Goal: Information Seeking & Learning: Learn about a topic

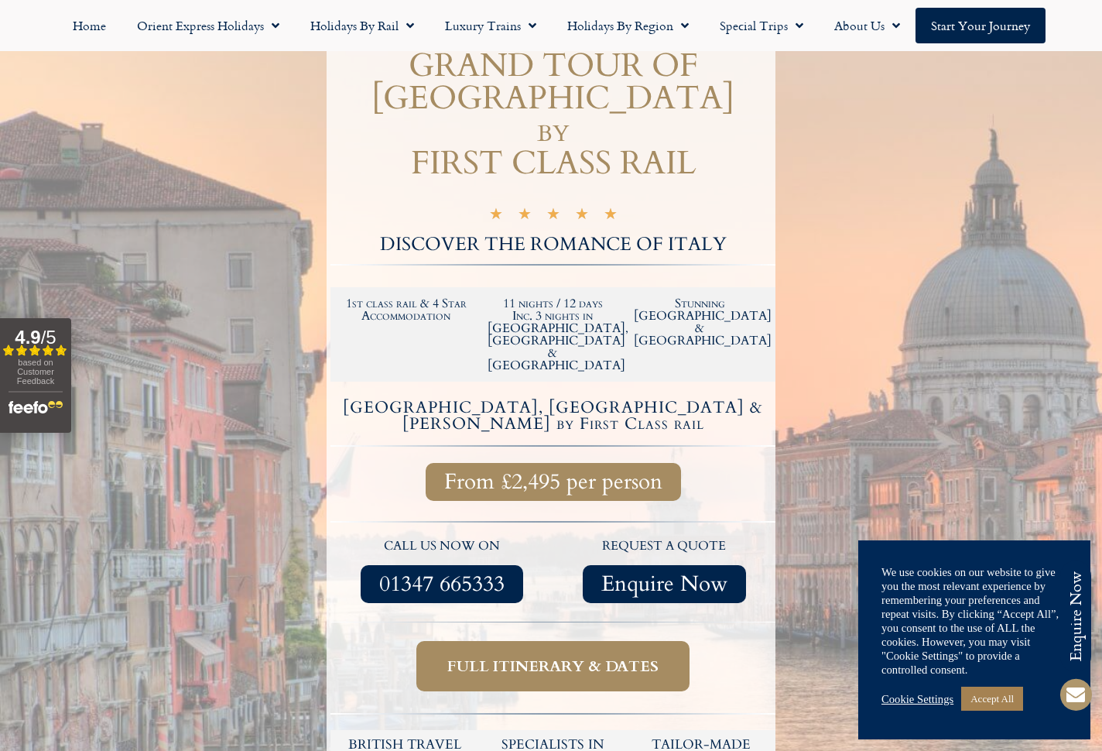
scroll to position [289, 0]
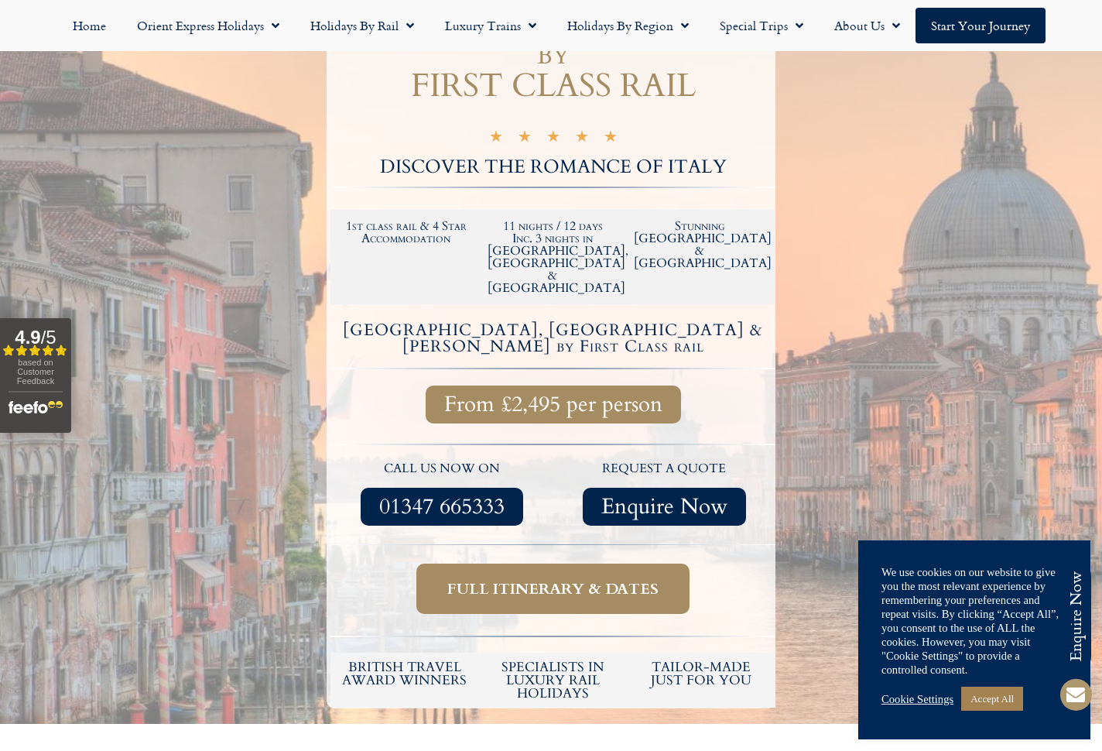
click at [627, 579] on span "Full itinerary & dates" at bounding box center [552, 588] width 211 height 19
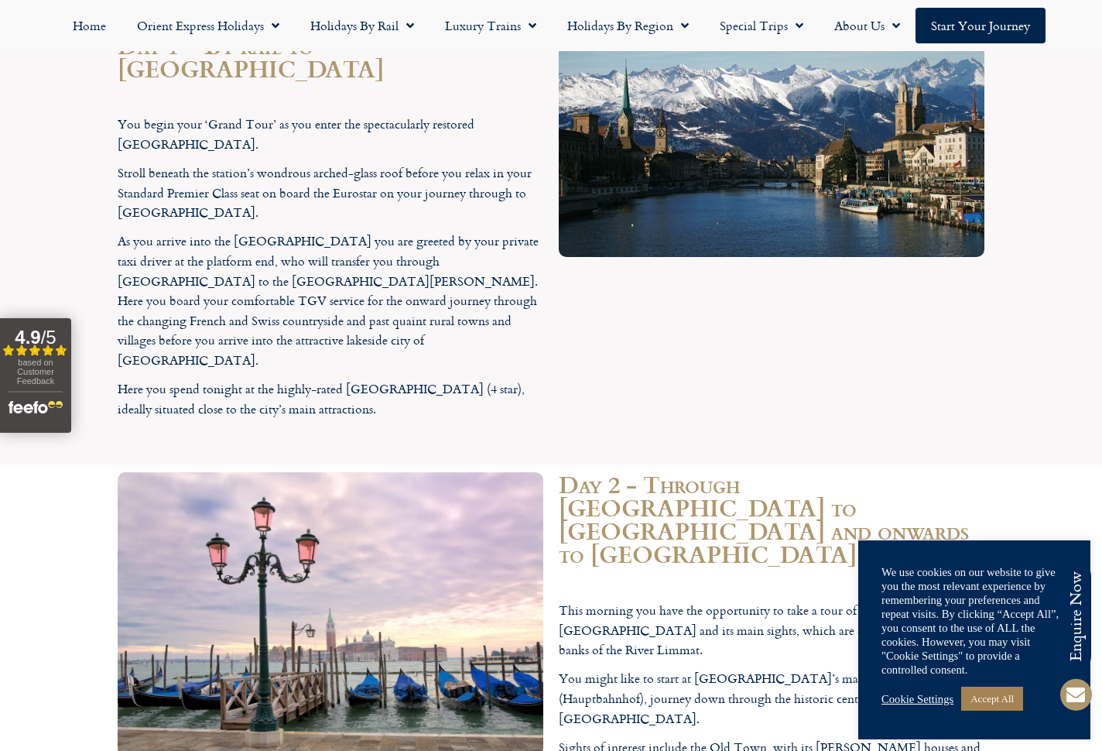
scroll to position [1963, 0]
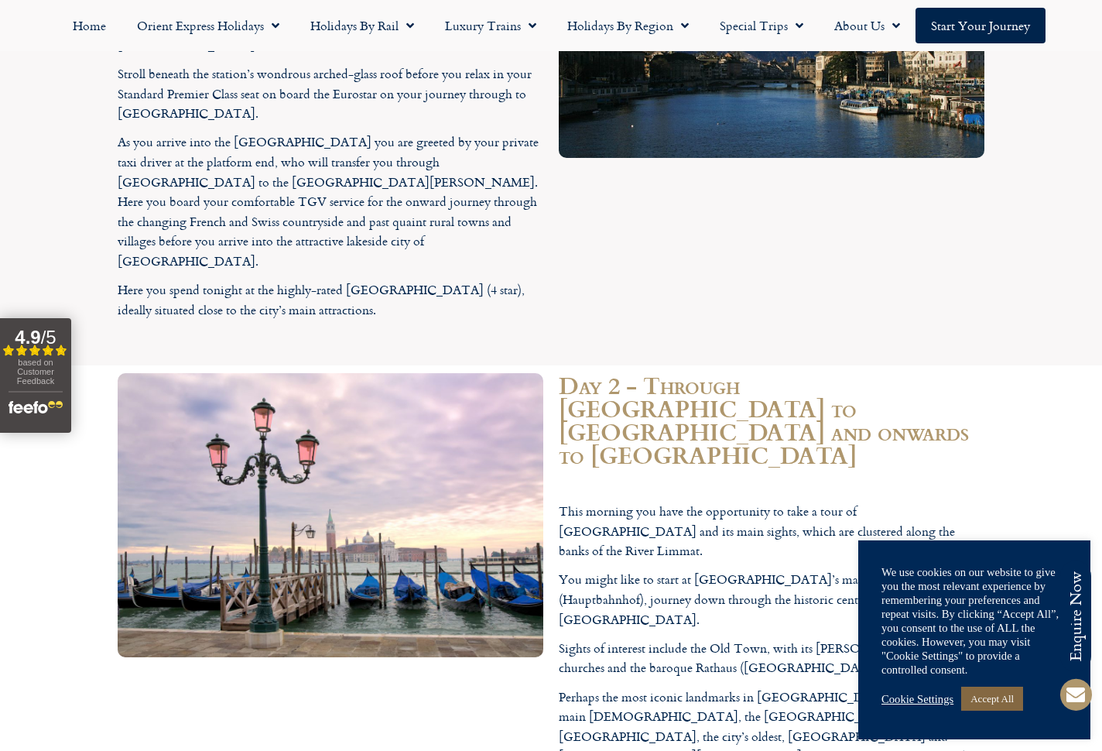
click at [997, 706] on link "Accept All" at bounding box center [992, 698] width 62 height 24
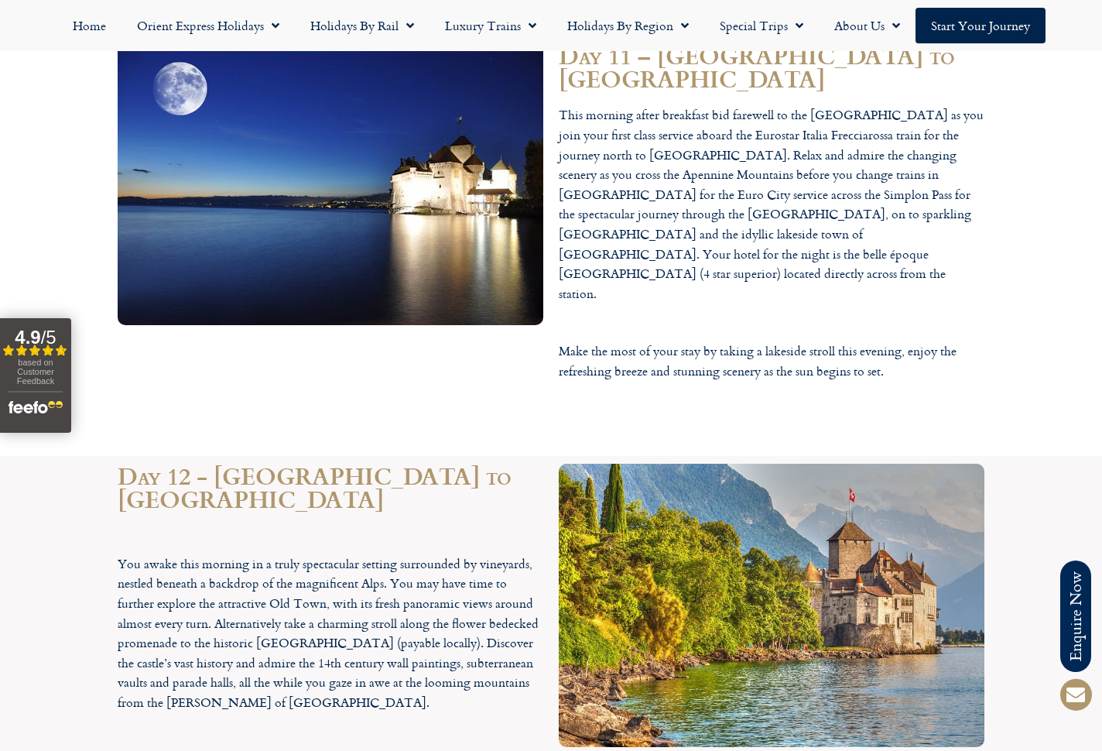
scroll to position [5245, 0]
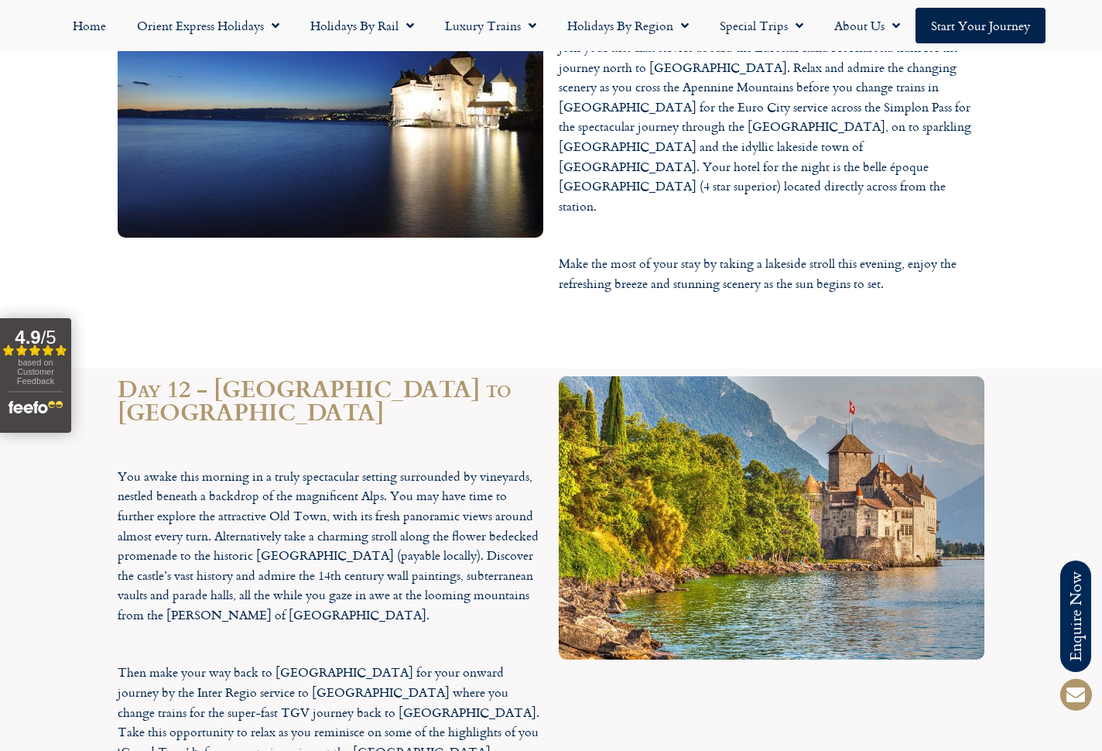
click at [920, 368] on div at bounding box center [771, 632] width 441 height 529
click at [972, 15] on link "Start your Journey" at bounding box center [980, 26] width 130 height 36
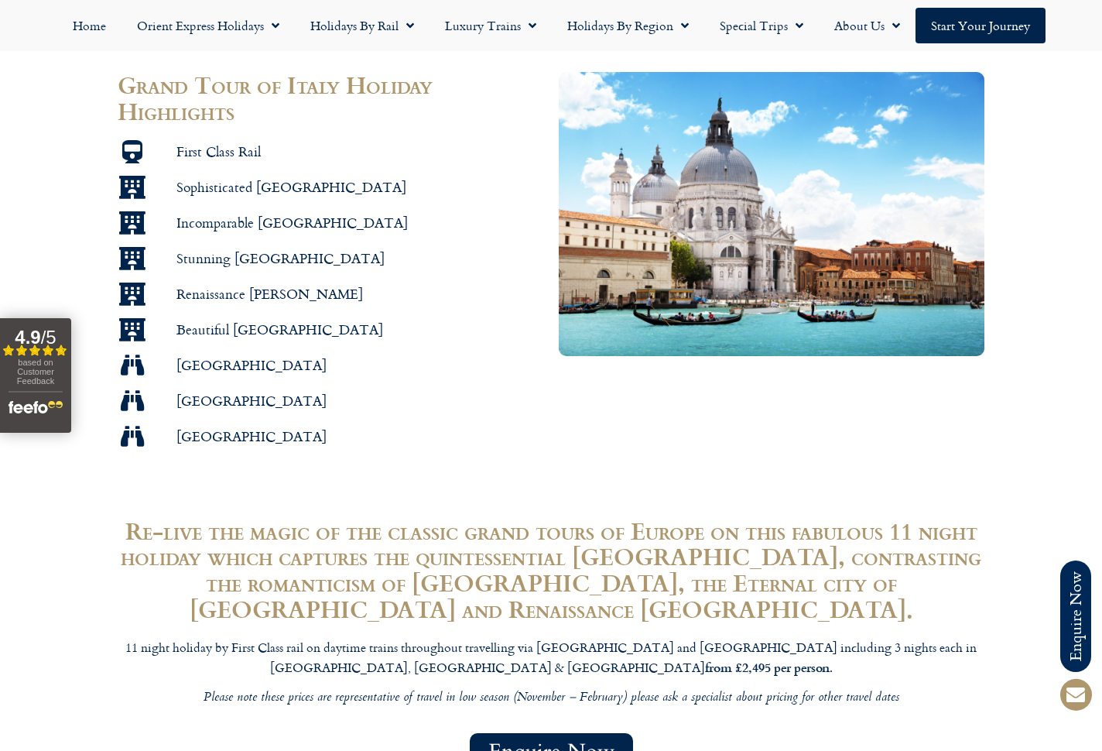
scroll to position [0, 0]
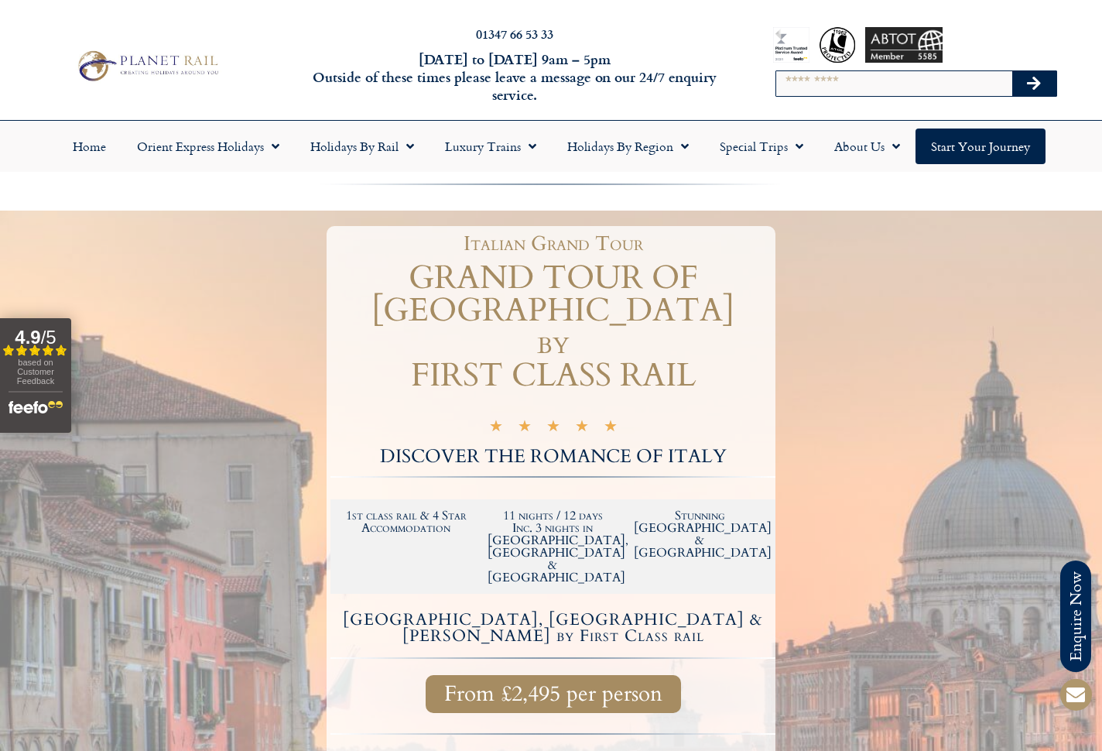
click at [871, 426] on div at bounding box center [551, 611] width 1102 height 802
click at [642, 684] on span "From £2,495 per person" at bounding box center [553, 693] width 218 height 19
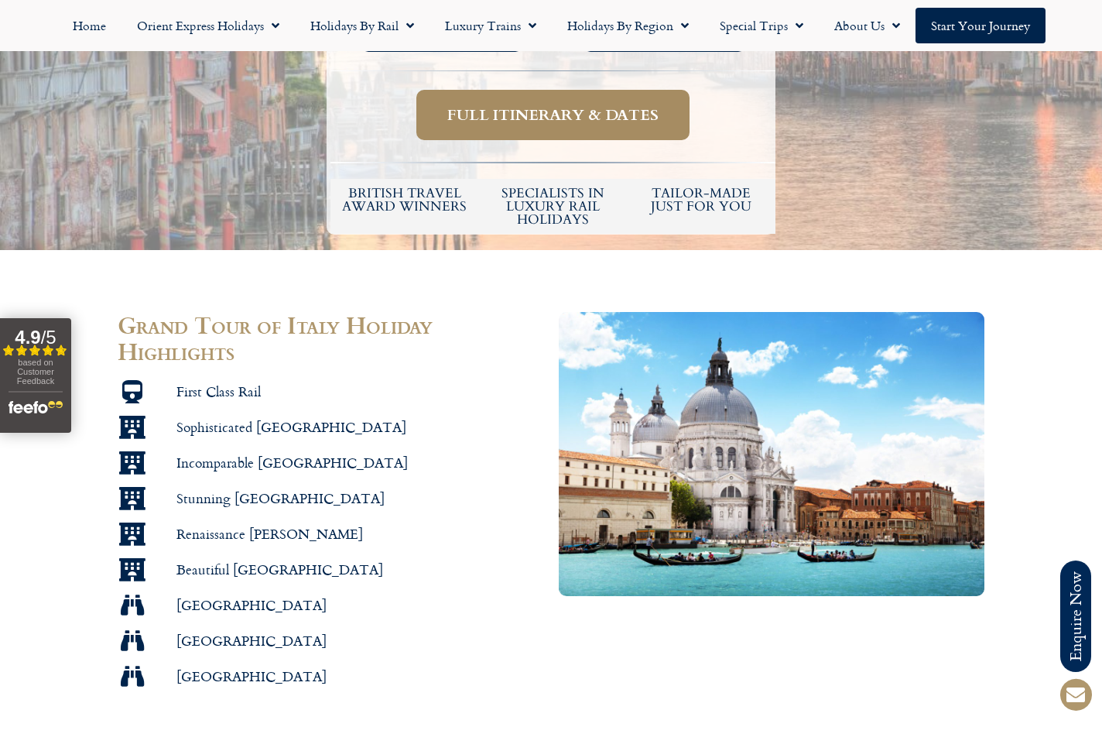
scroll to position [727, 0]
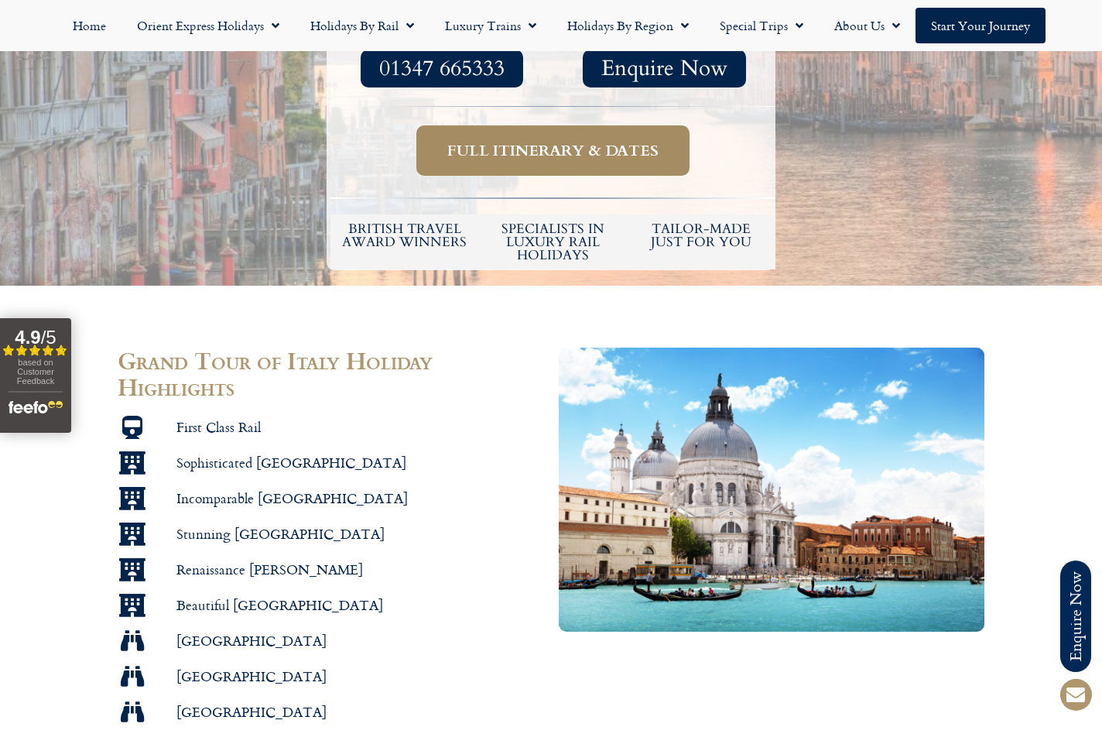
click at [235, 418] on span "First Class Rail" at bounding box center [217, 427] width 88 height 18
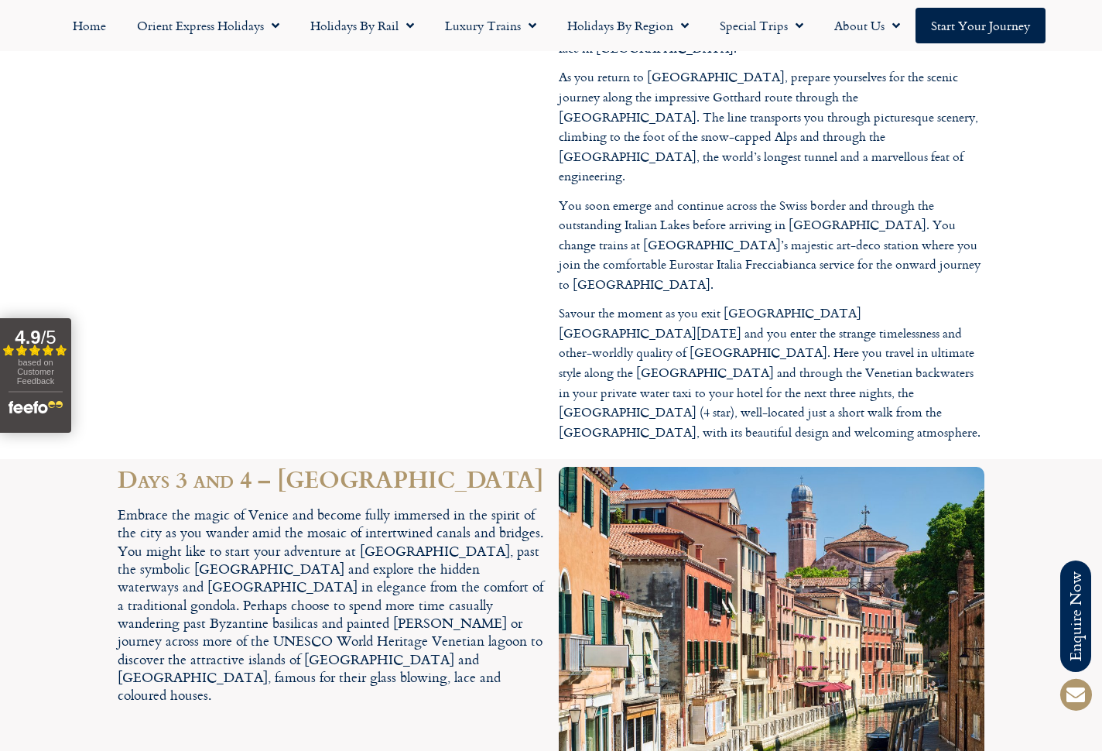
scroll to position [0, 0]
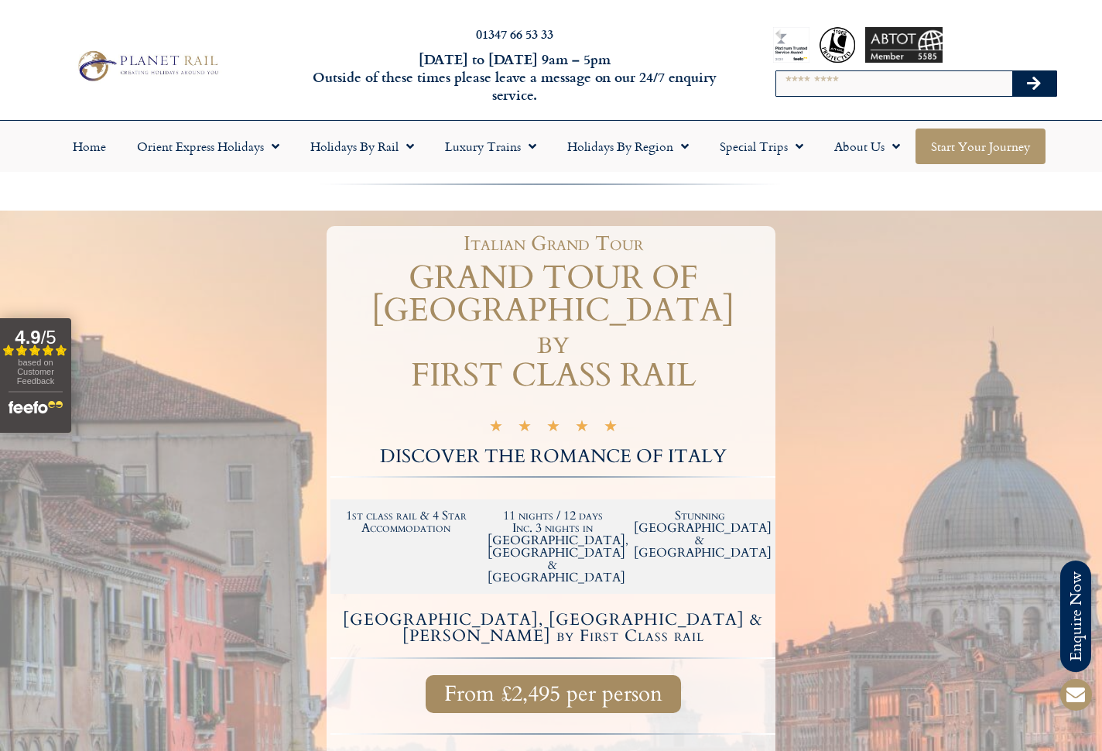
click at [971, 145] on link "Start your Journey" at bounding box center [980, 146] width 130 height 36
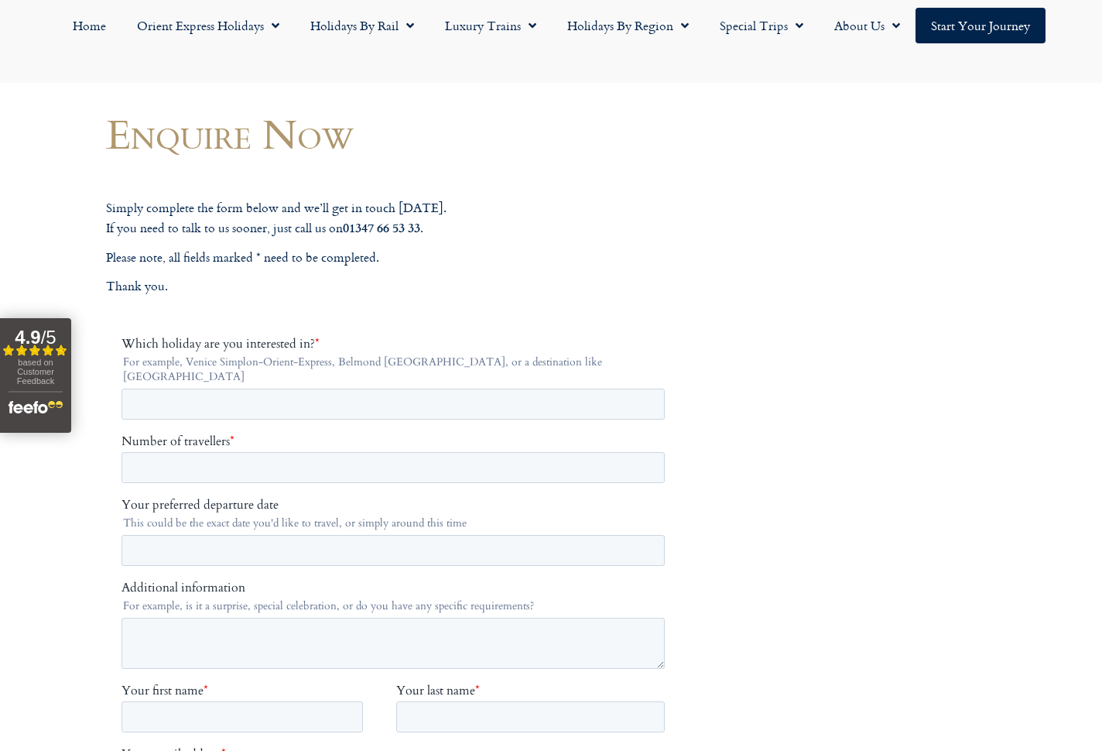
scroll to position [123, 0]
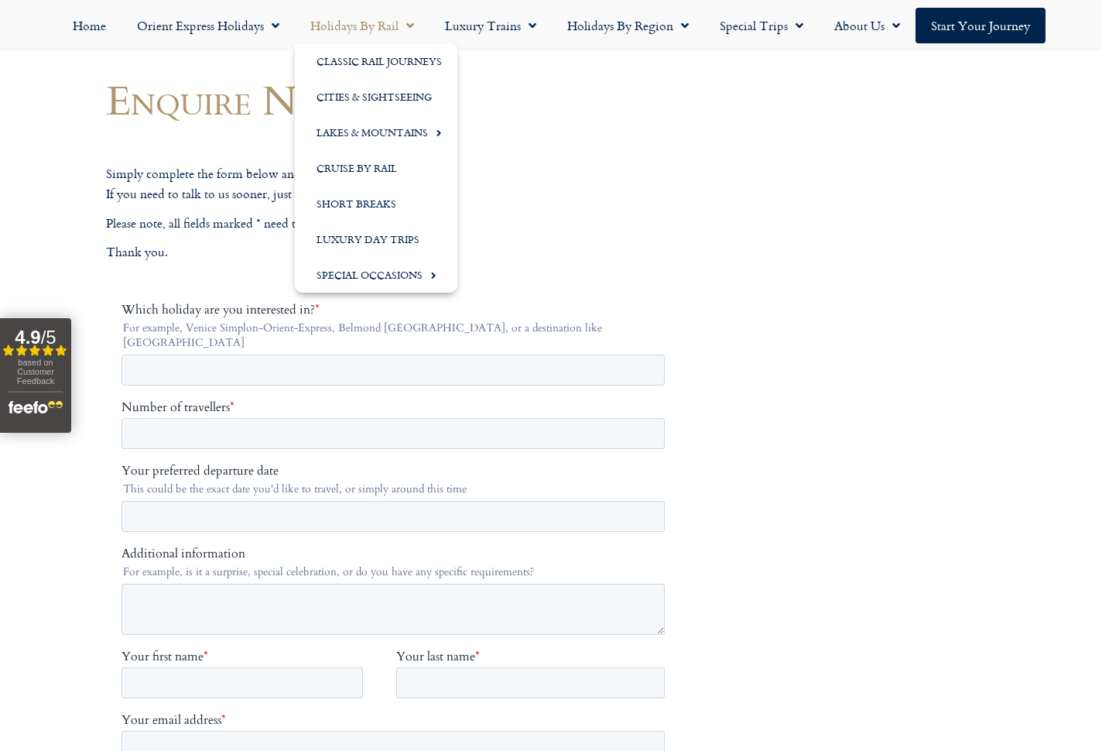
click at [387, 28] on link "Holidays by Rail" at bounding box center [362, 26] width 135 height 36
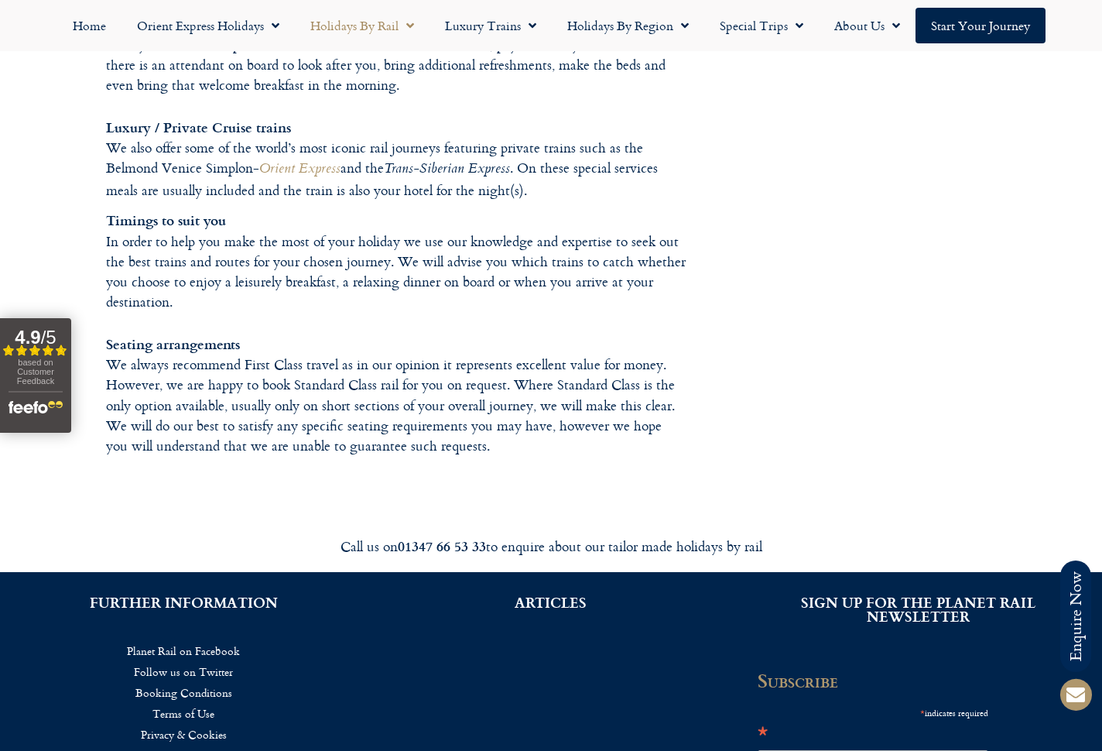
scroll to position [2131, 0]
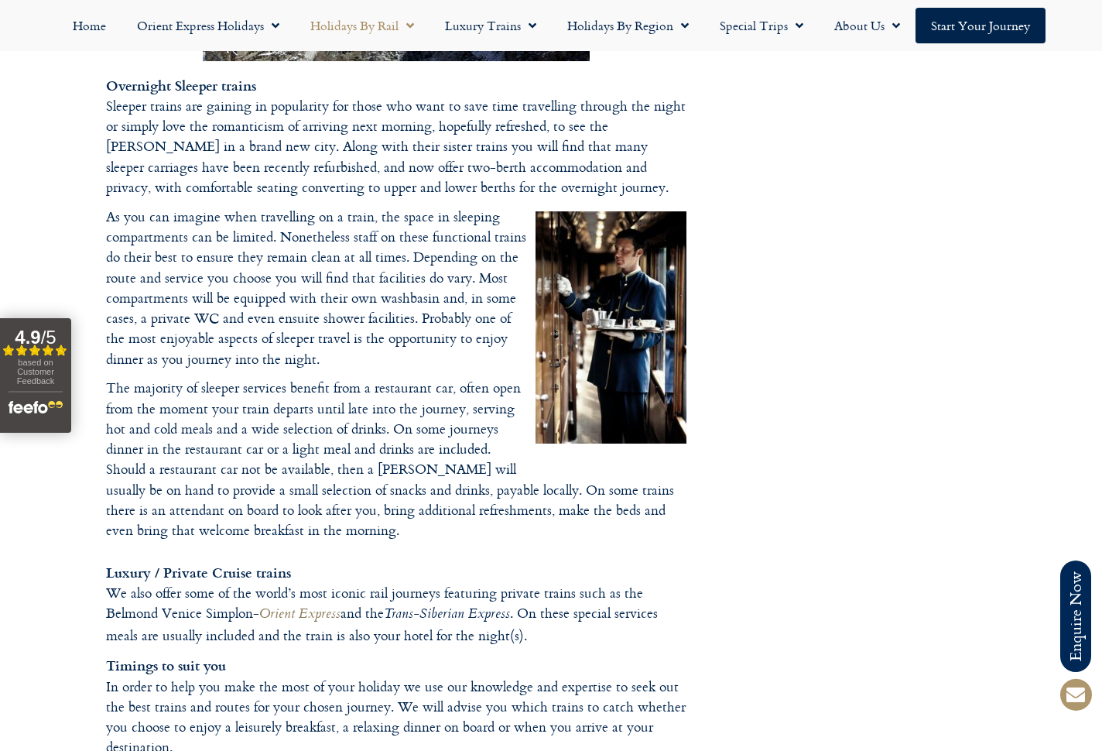
click at [323, 604] on em "Orient Express" at bounding box center [299, 615] width 81 height 22
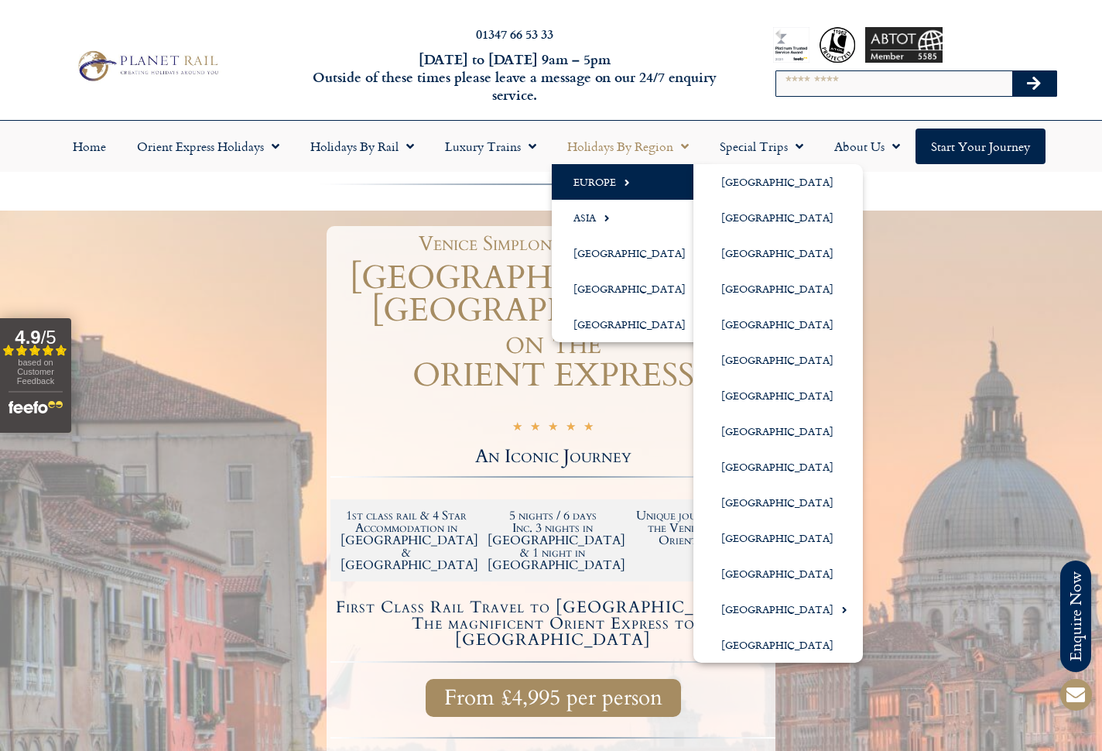
click at [650, 173] on link "Europe" at bounding box center [633, 182] width 163 height 36
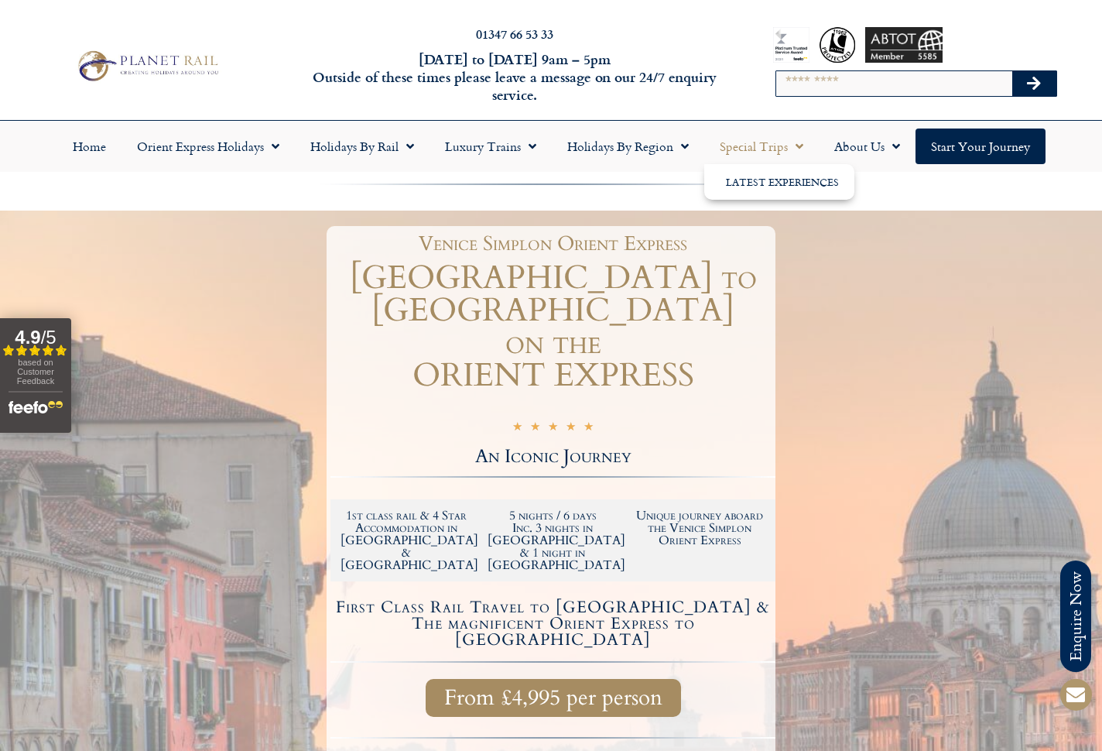
click at [761, 147] on link "Special Trips" at bounding box center [761, 146] width 115 height 36
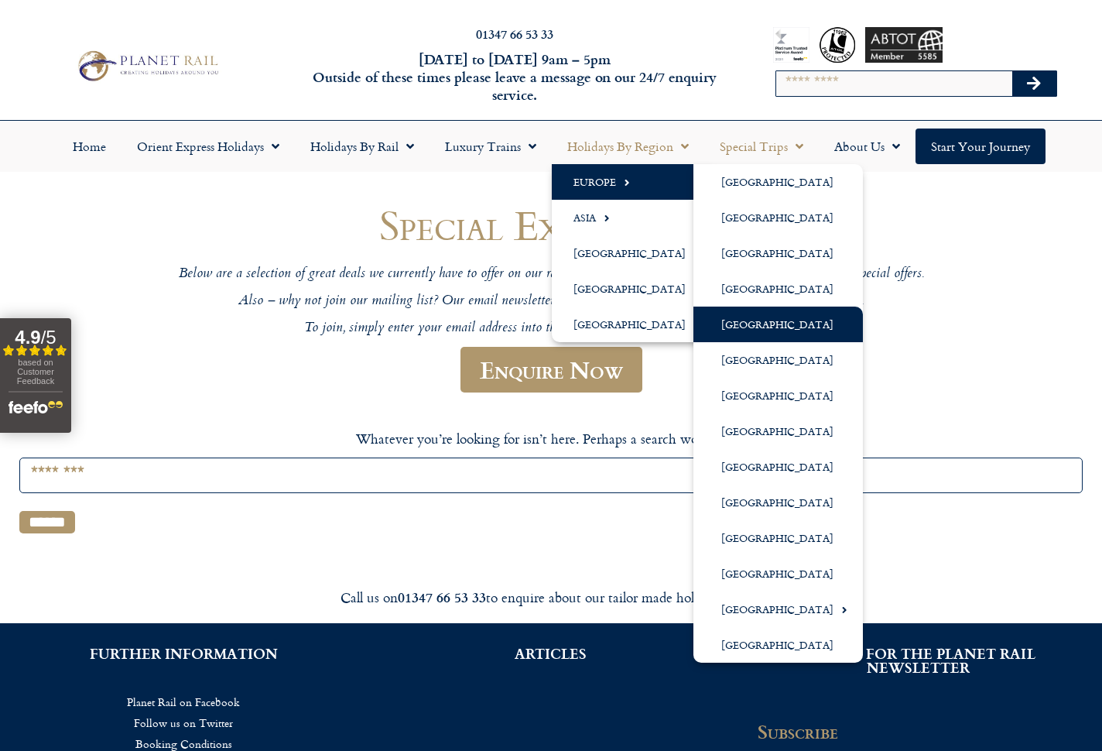
click at [722, 327] on link "[GEOGRAPHIC_DATA]" at bounding box center [777, 324] width 169 height 36
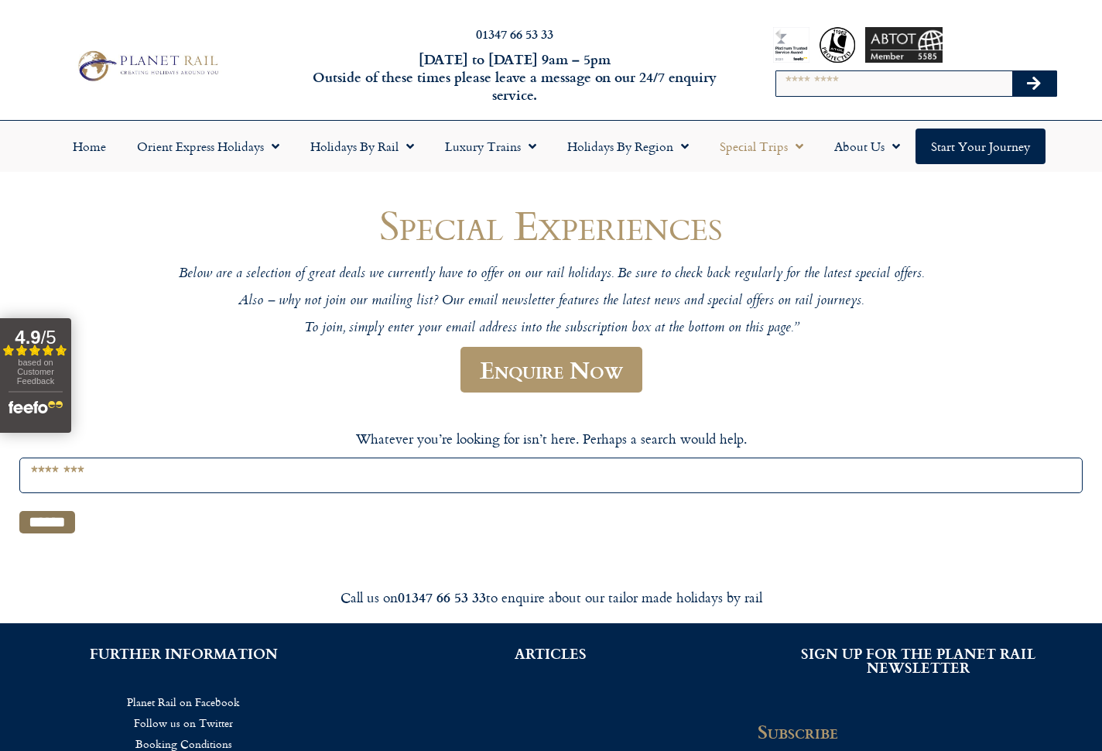
click at [56, 522] on input "******" at bounding box center [47, 522] width 56 height 22
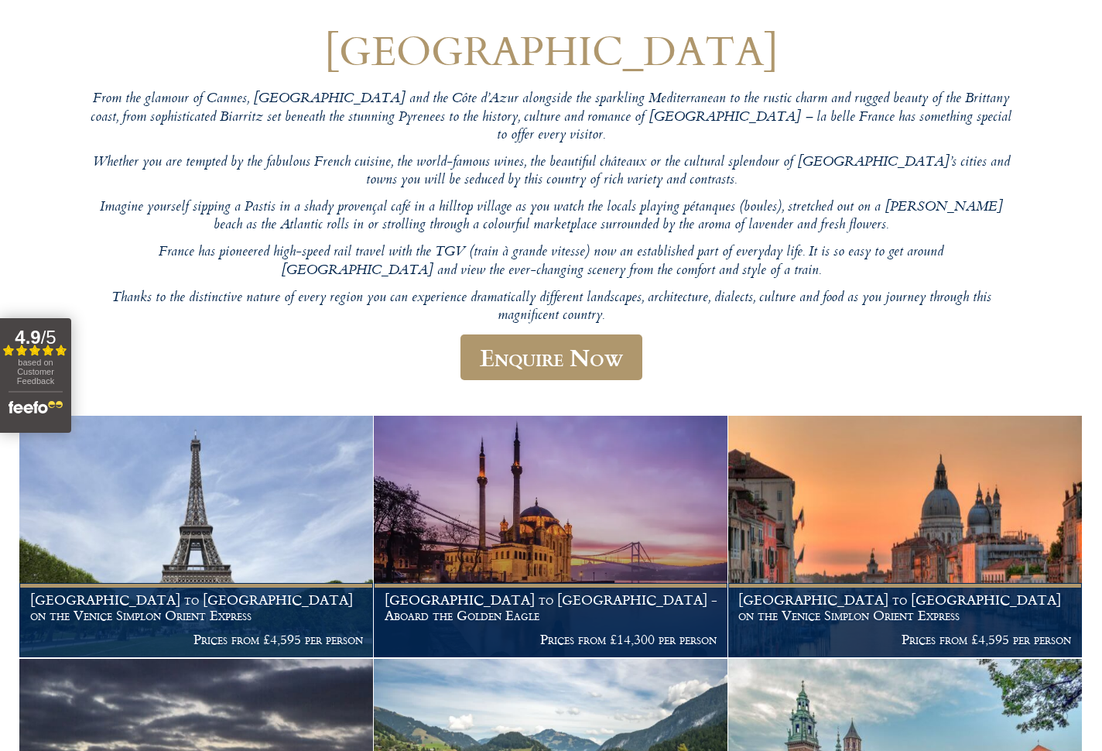
scroll to position [200, 0]
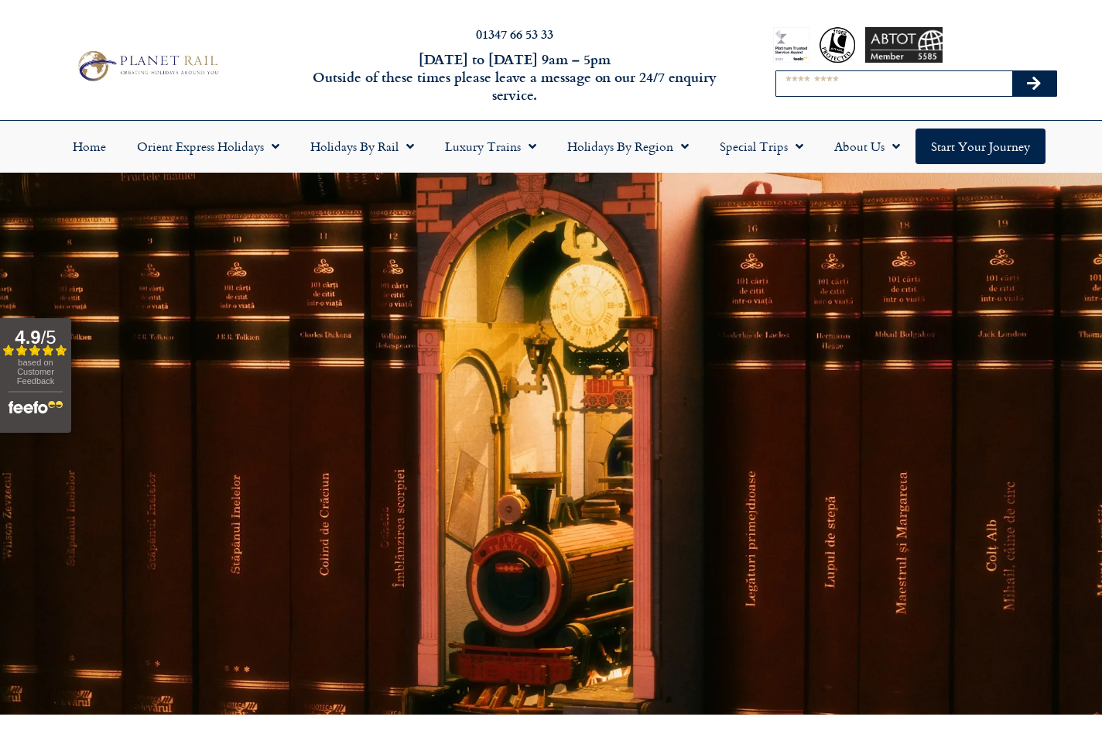
click at [794, 78] on input "Search" at bounding box center [893, 83] width 235 height 25
type input "**********"
click at [1034, 84] on button "Search" at bounding box center [1034, 83] width 45 height 25
click at [1041, 85] on button "Search" at bounding box center [1034, 83] width 45 height 25
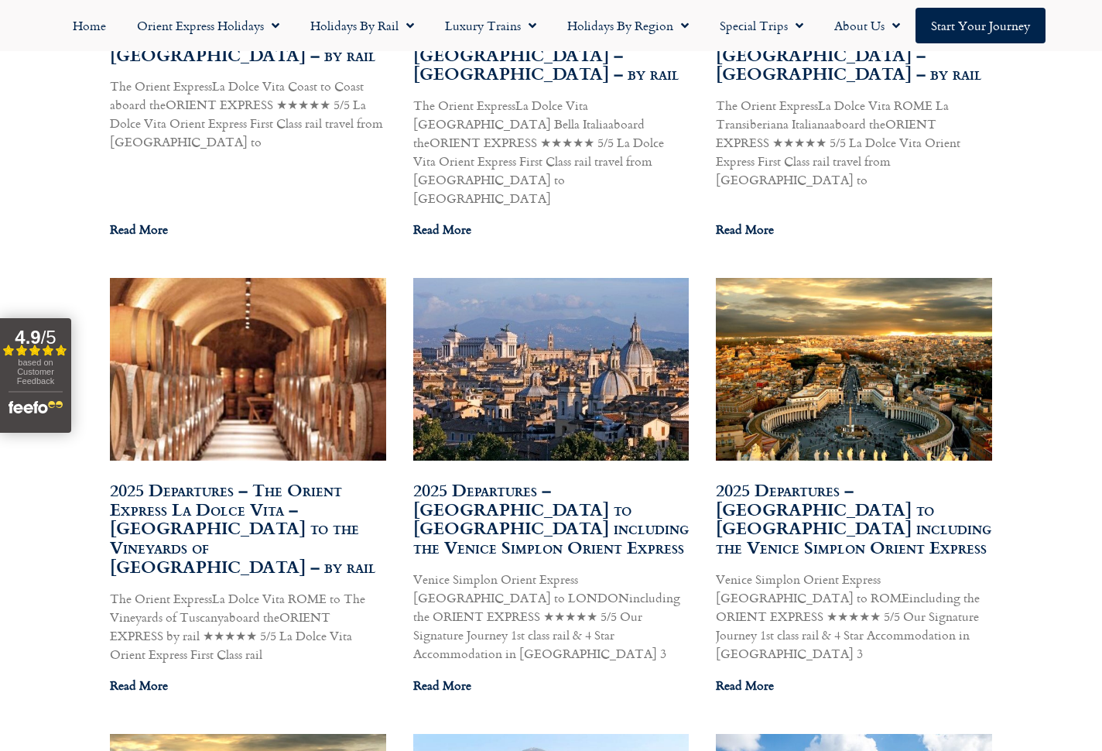
scroll to position [1346, 0]
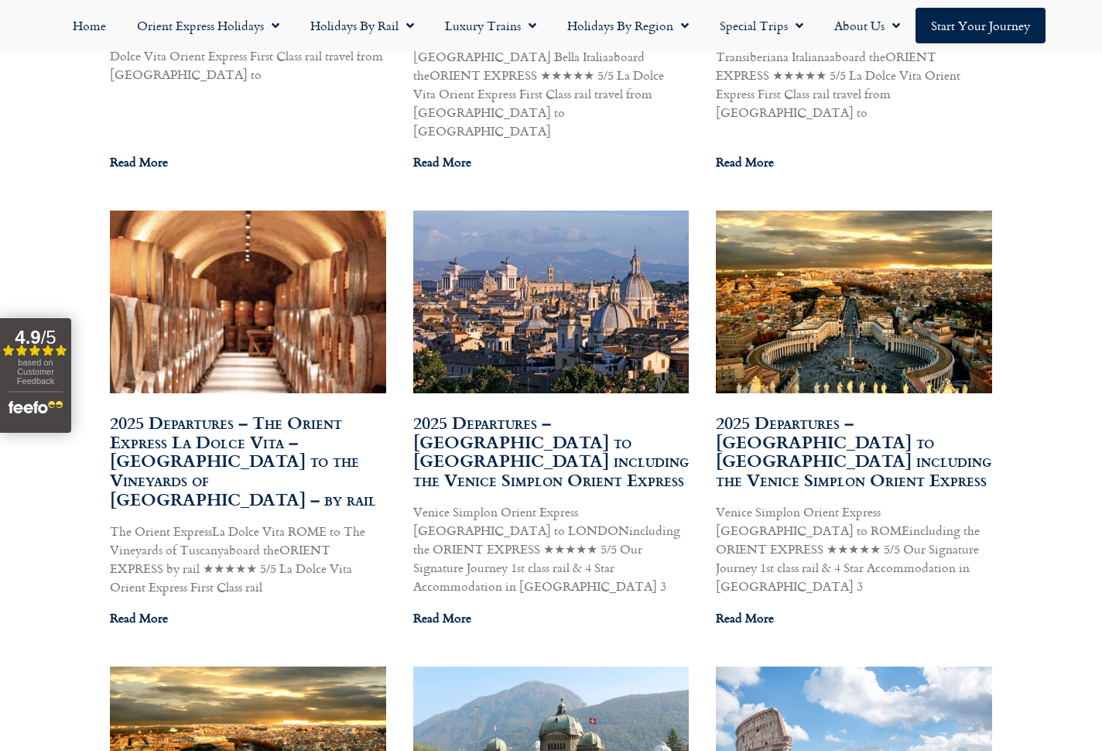
click at [914, 409] on link "2025 Departures – London to Rome including the Venice Simplon Orient Express" at bounding box center [853, 450] width 275 height 83
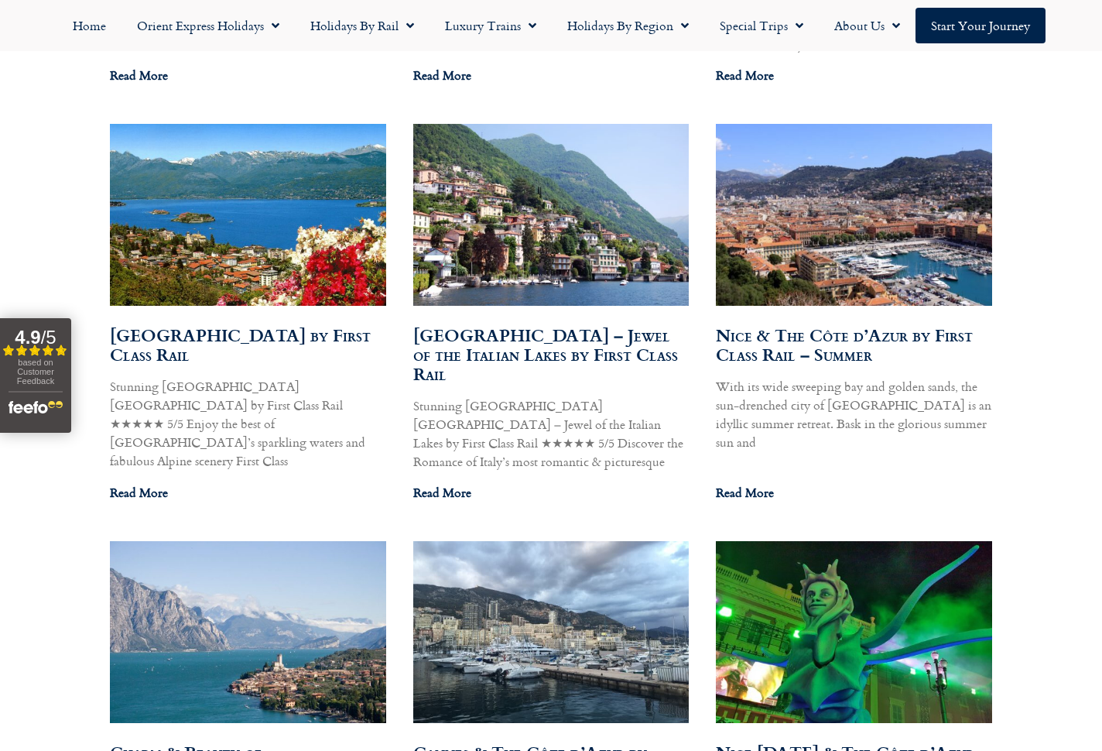
scroll to position [0, 0]
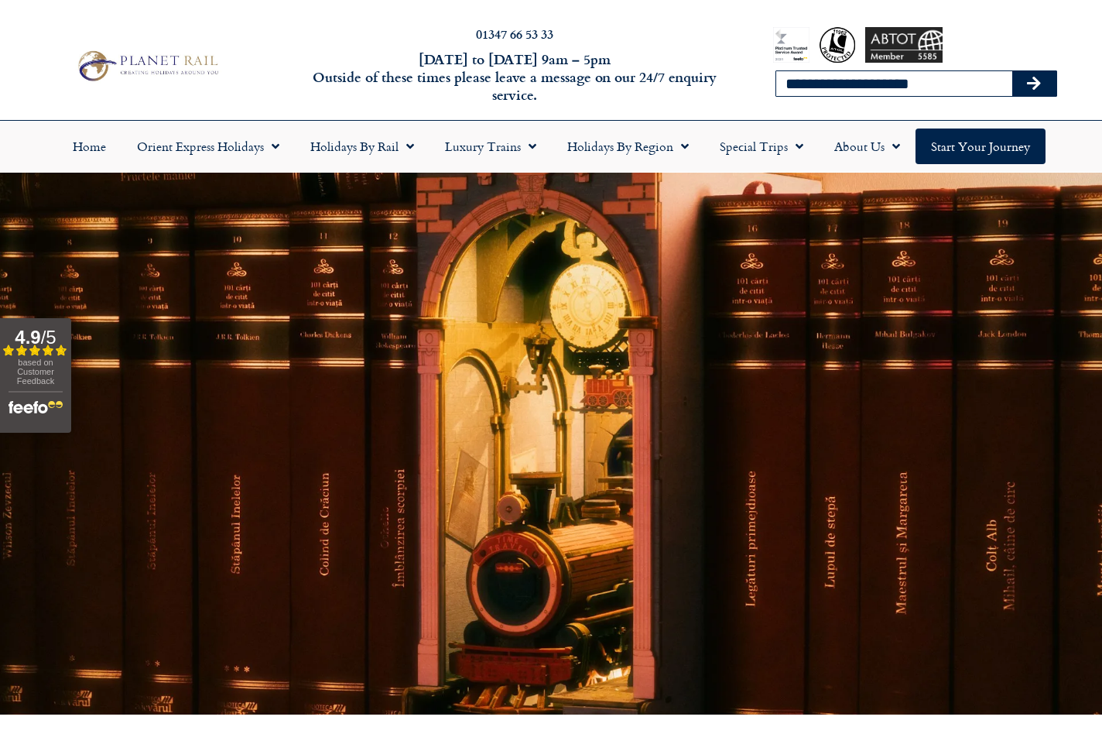
click at [816, 82] on input "**********" at bounding box center [893, 83] width 235 height 25
click at [1034, 84] on button "Search" at bounding box center [1034, 83] width 45 height 25
type input "**********"
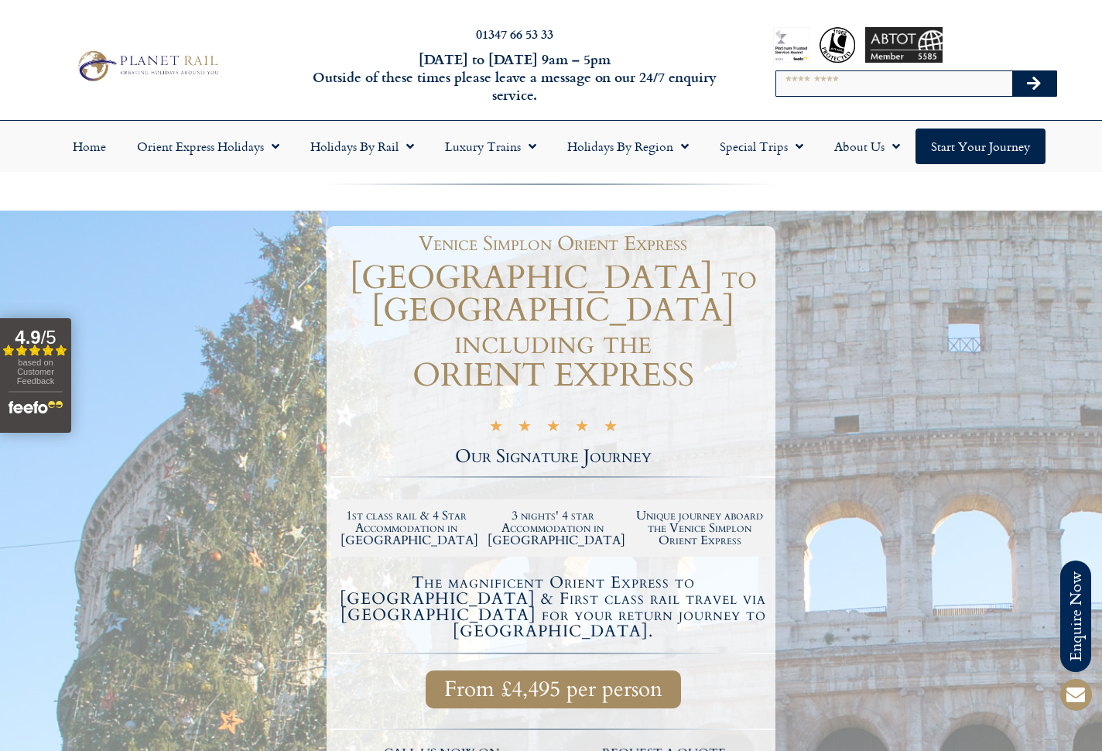
click at [1060, 315] on div at bounding box center [551, 609] width 1102 height 798
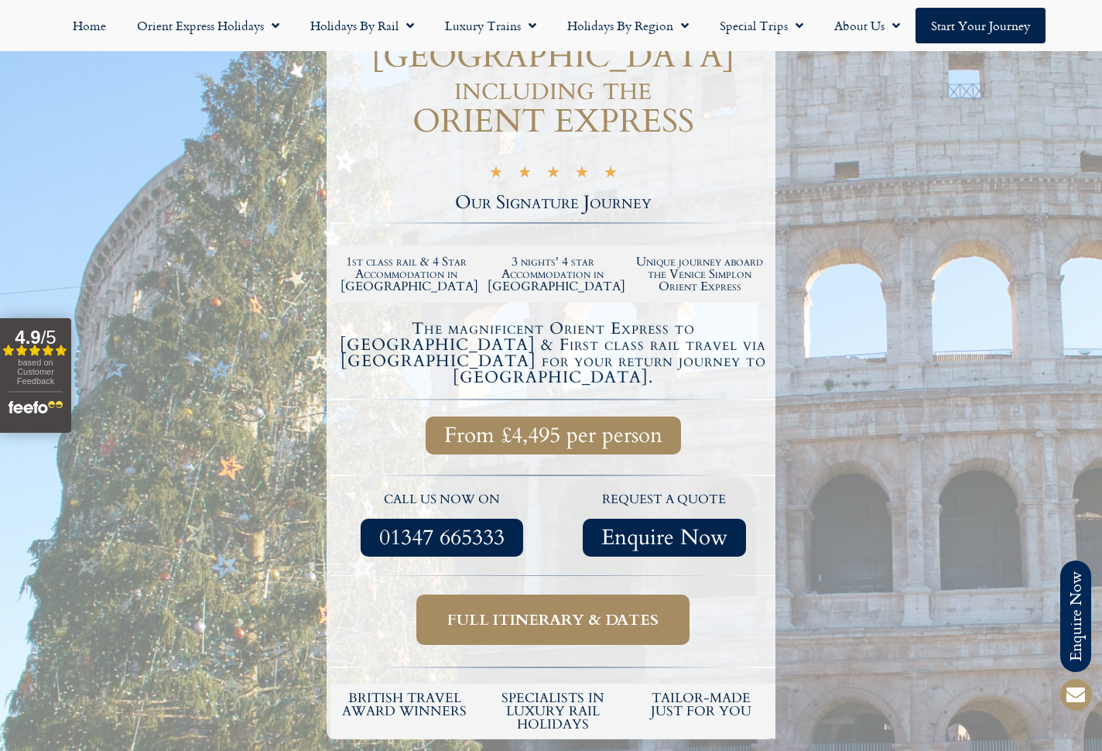
scroll to position [229, 0]
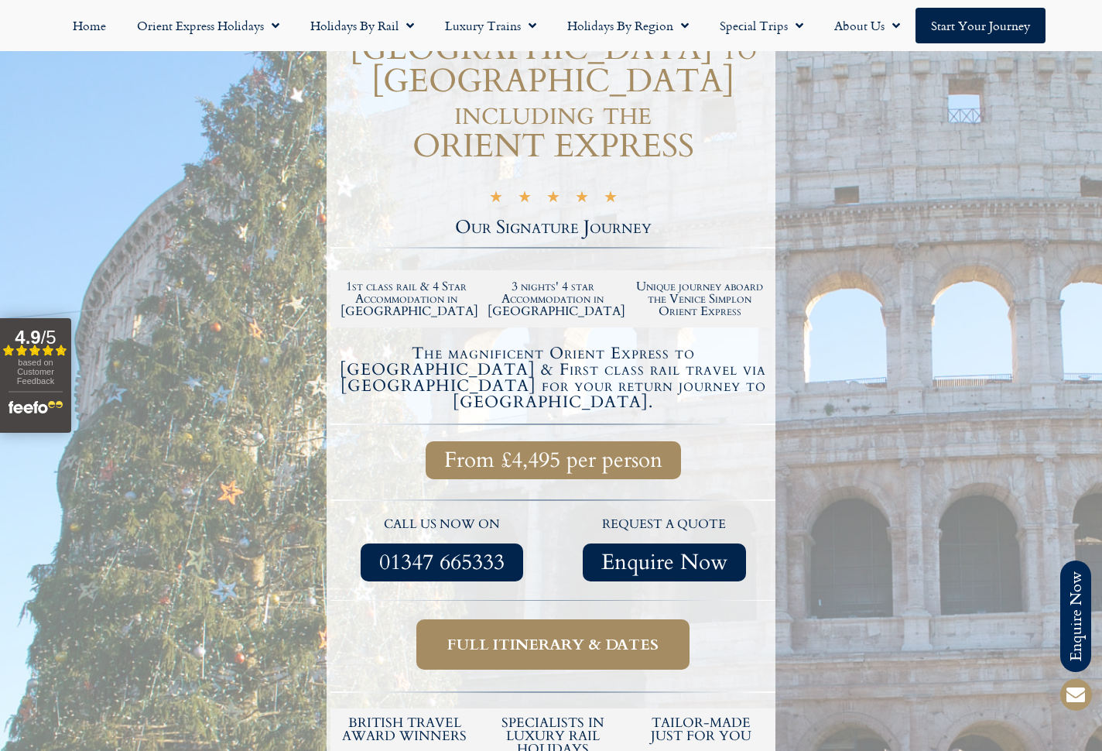
click at [624, 634] on span "Full itinerary & dates" at bounding box center [552, 643] width 211 height 19
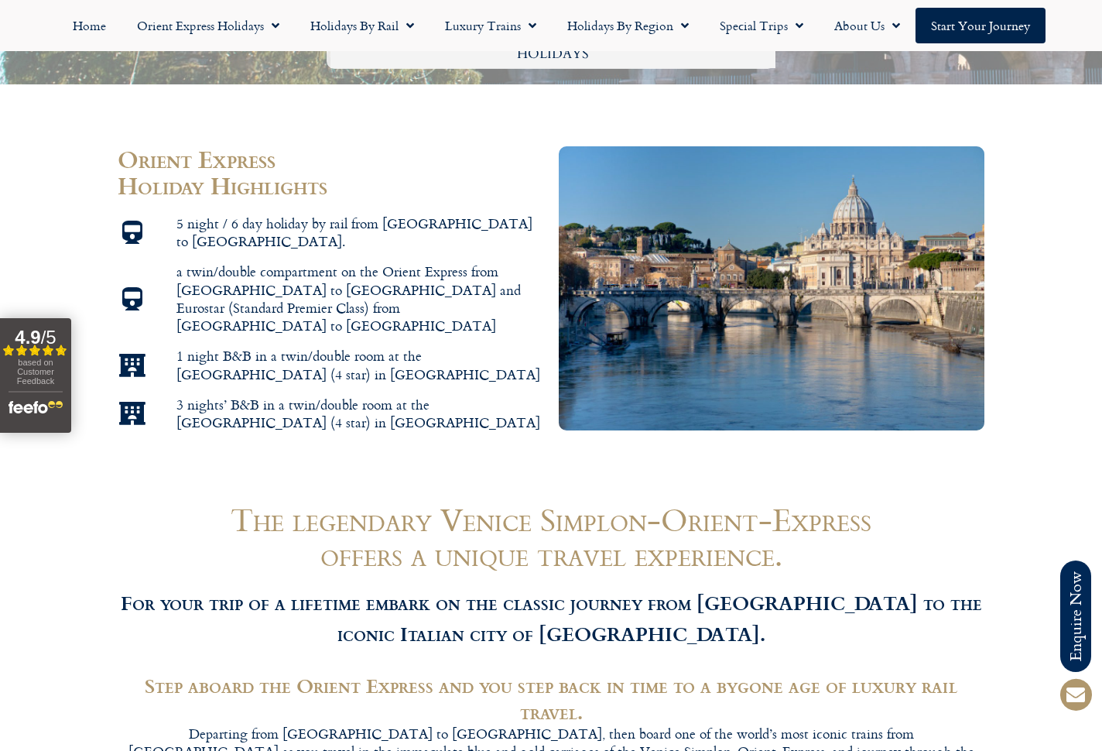
scroll to position [918, 0]
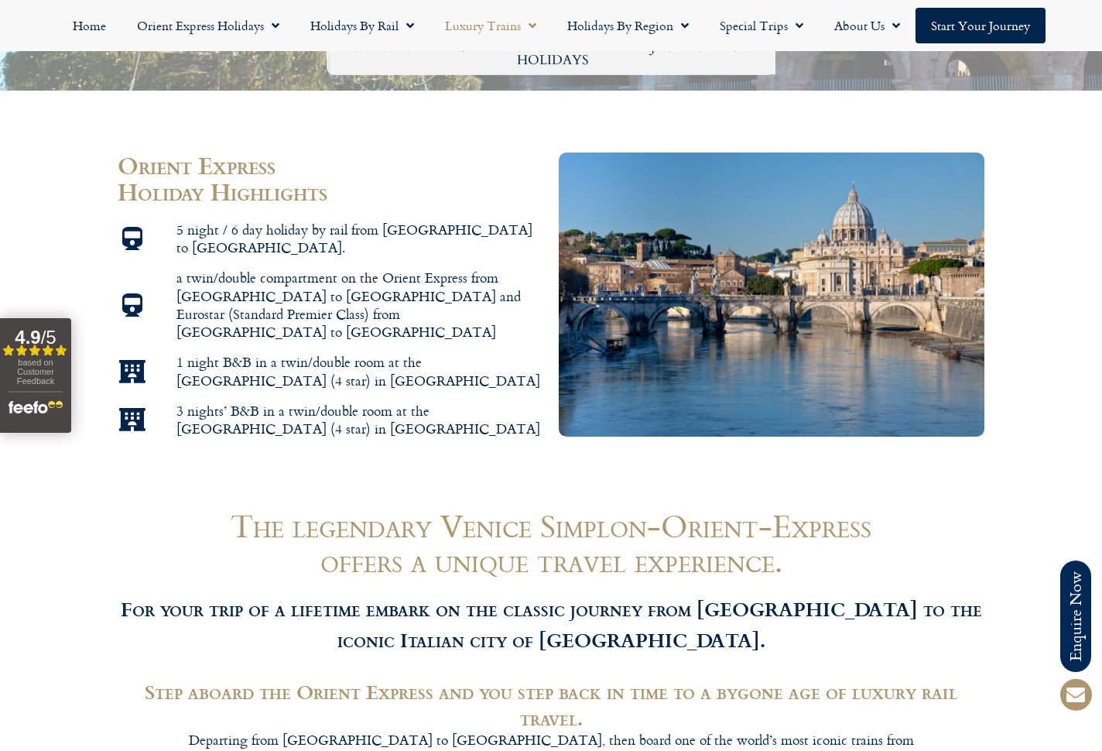
scroll to position [229, 0]
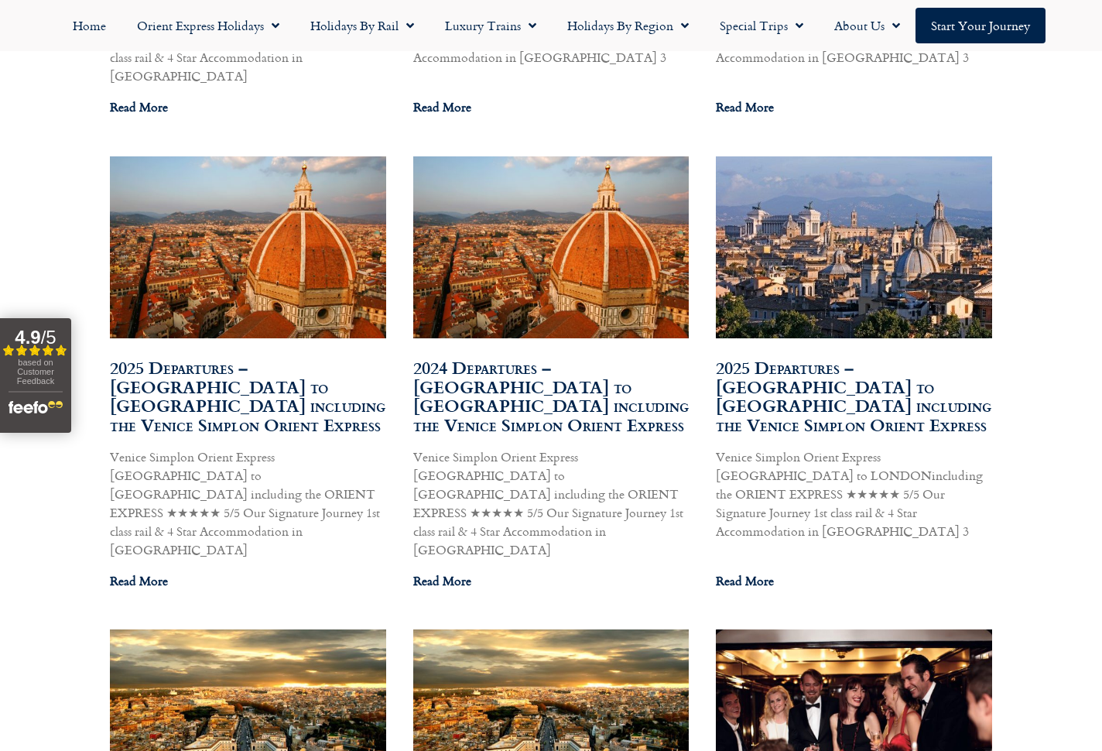
scroll to position [3384, 0]
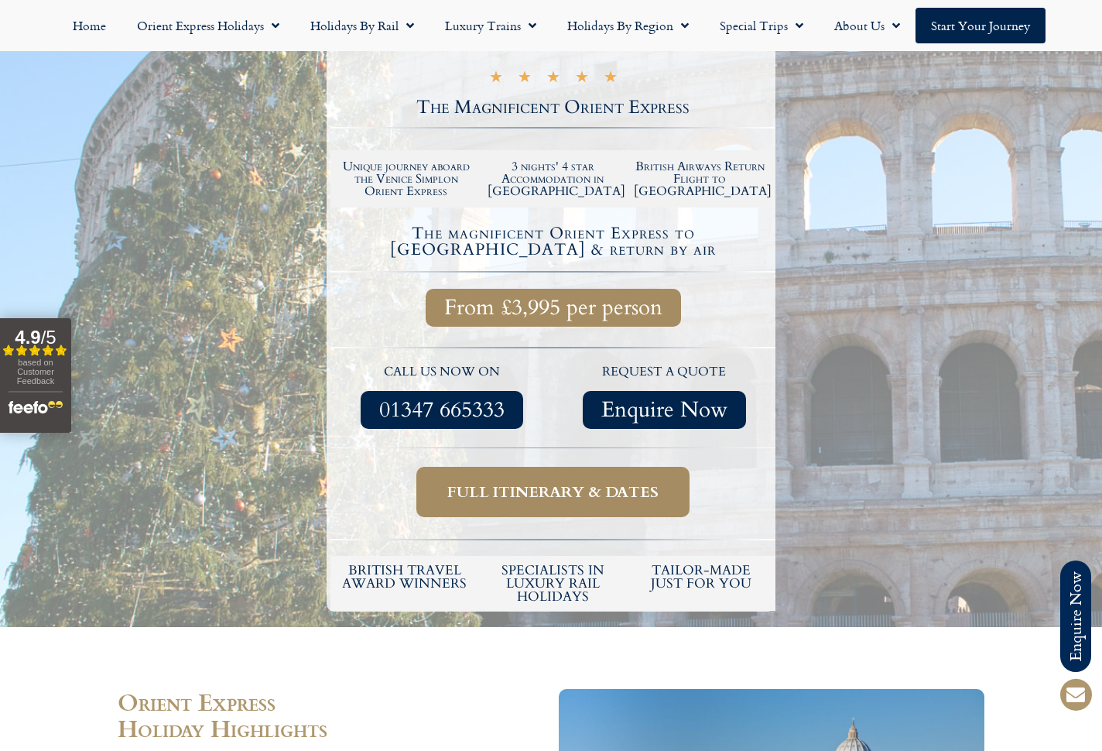
scroll to position [376, 0]
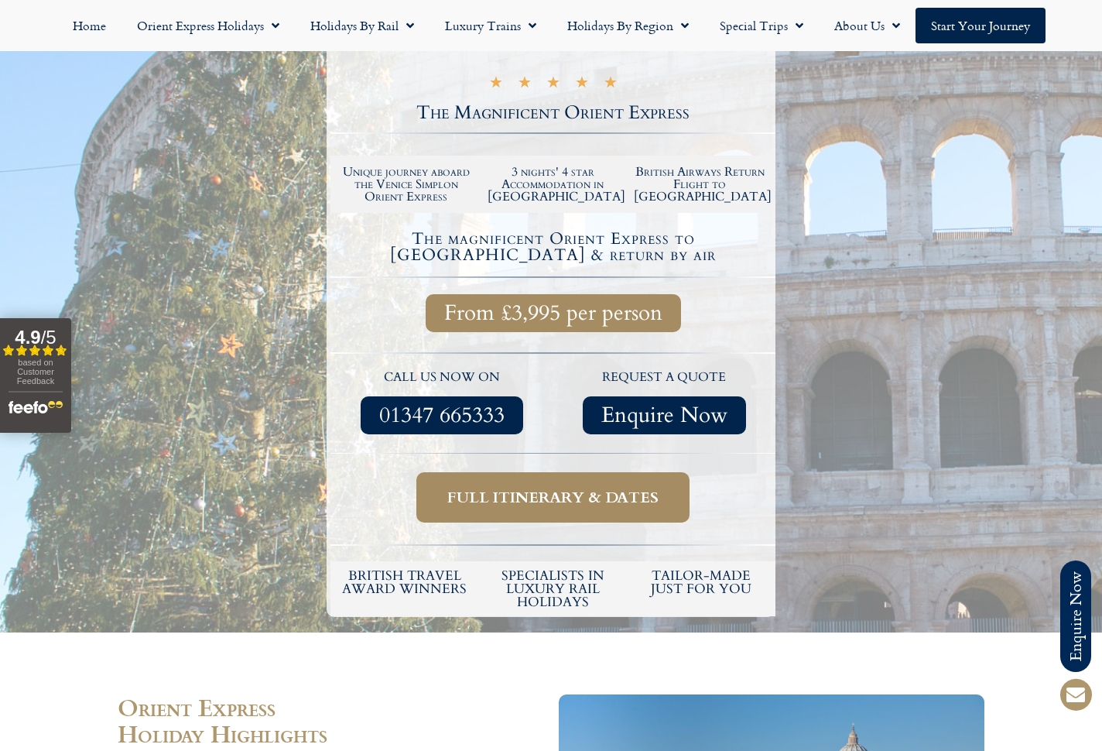
click at [567, 487] on span "Full itinerary & dates" at bounding box center [552, 496] width 211 height 19
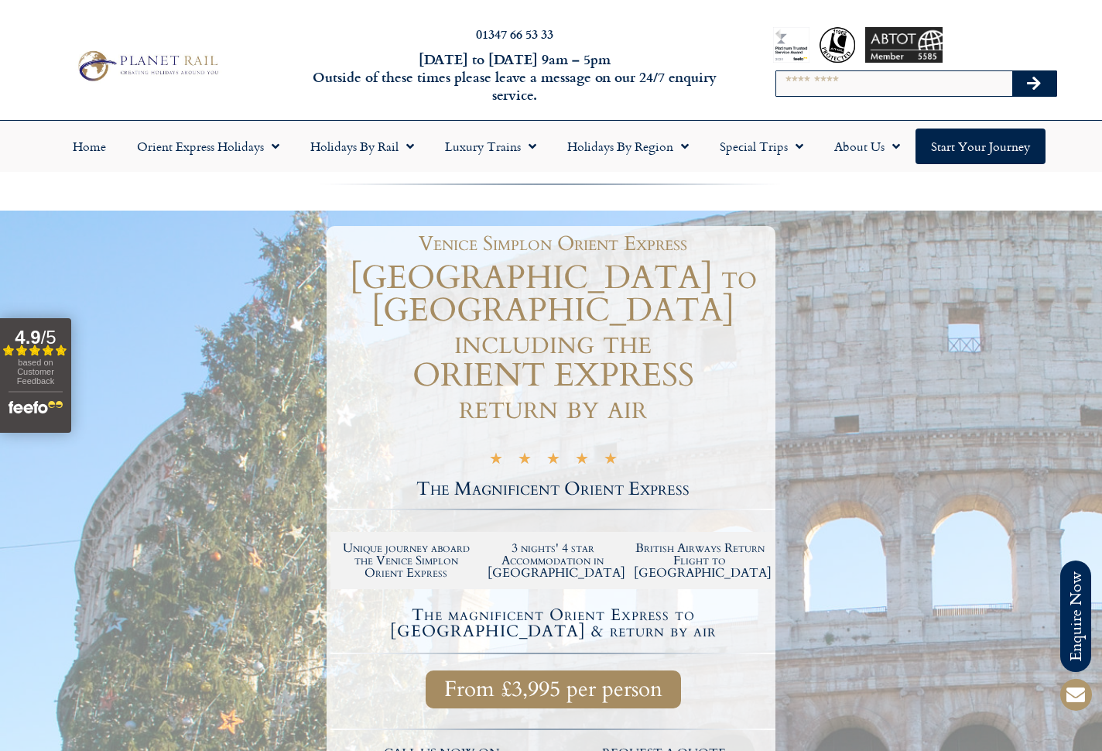
click at [789, 91] on input "Search" at bounding box center [893, 83] width 235 height 25
type input "**********"
click at [1034, 84] on button "Search" at bounding box center [1034, 83] width 45 height 25
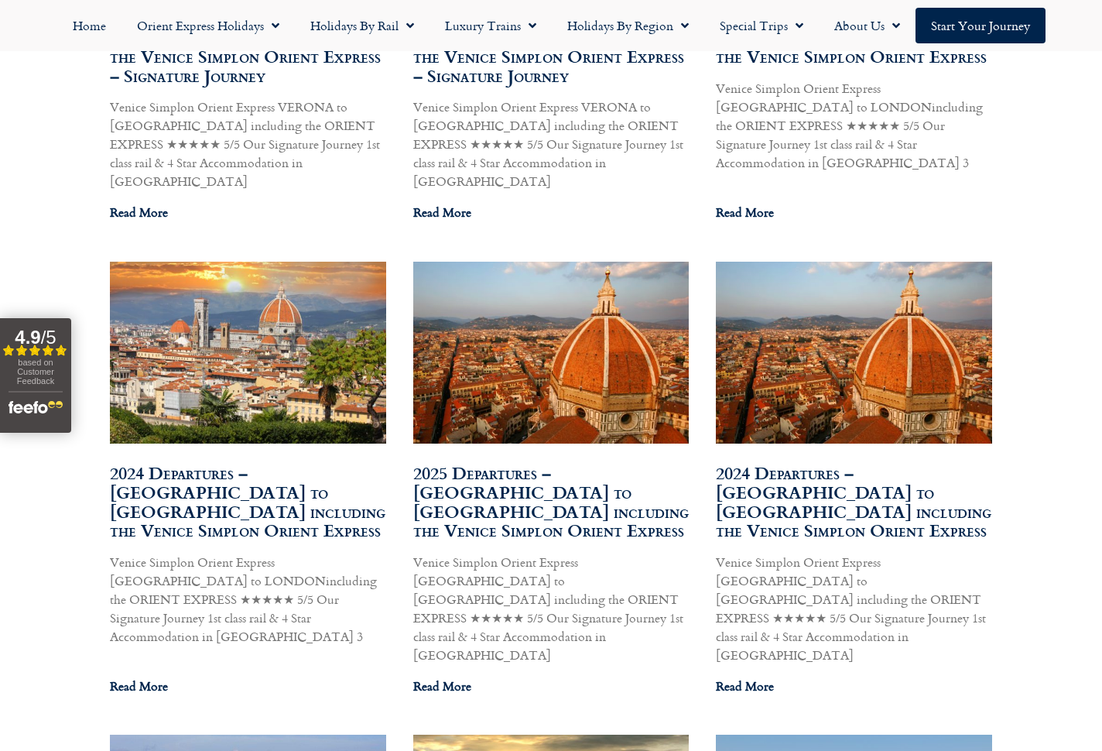
scroll to position [2722, 0]
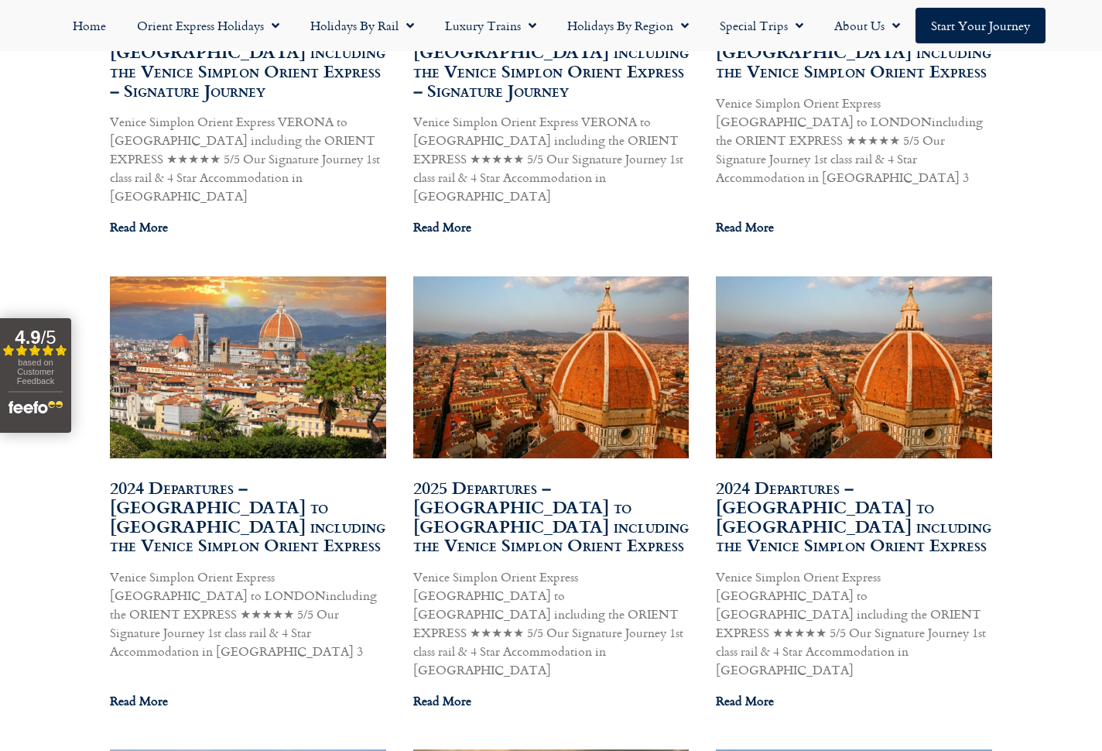
click at [609, 474] on link "2025 Departures – London to Florence including the Venice Simplon Orient Express" at bounding box center [550, 515] width 275 height 83
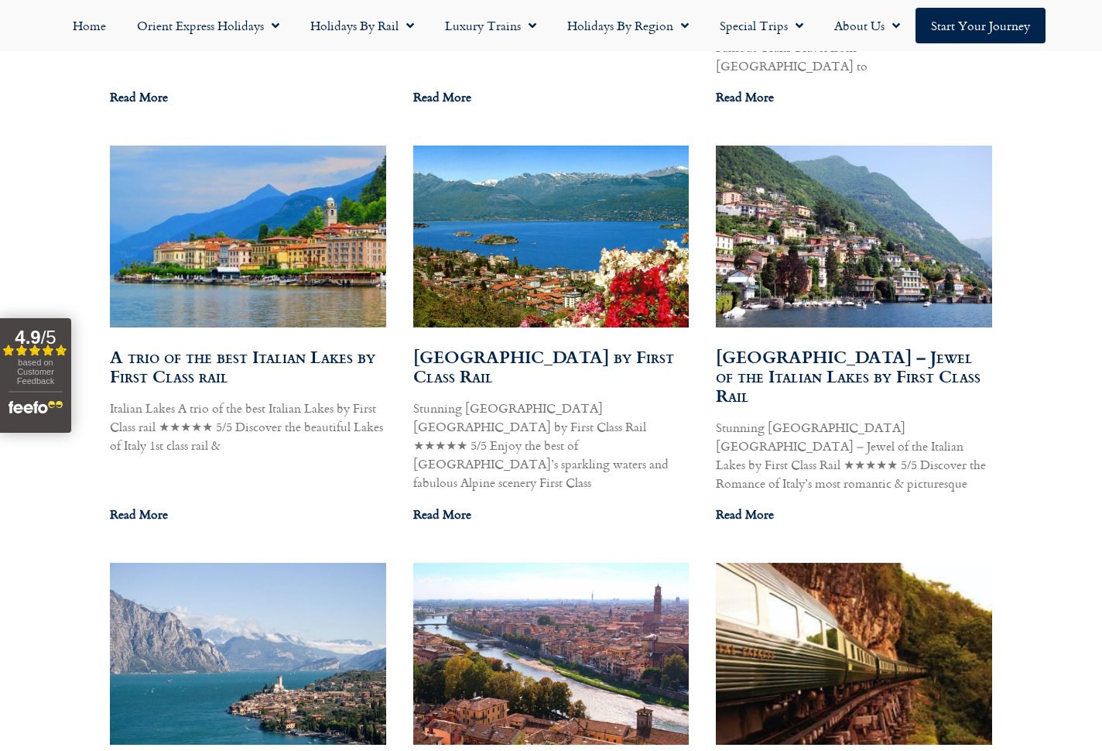
scroll to position [0, 0]
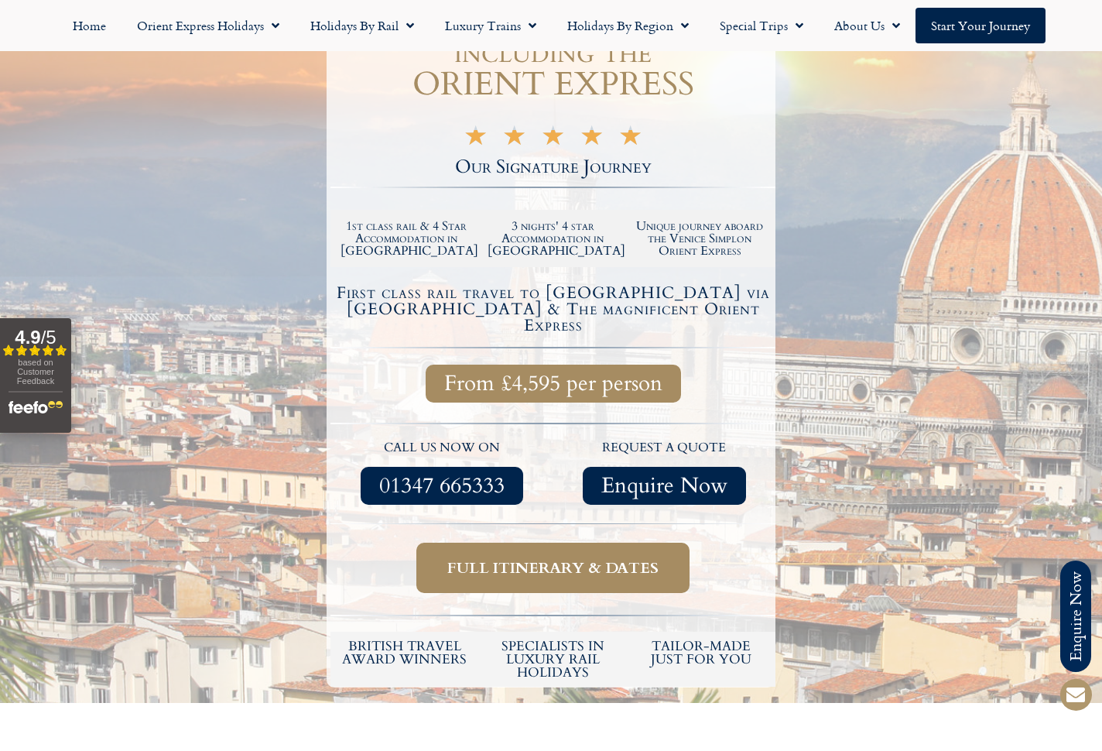
scroll to position [309, 0]
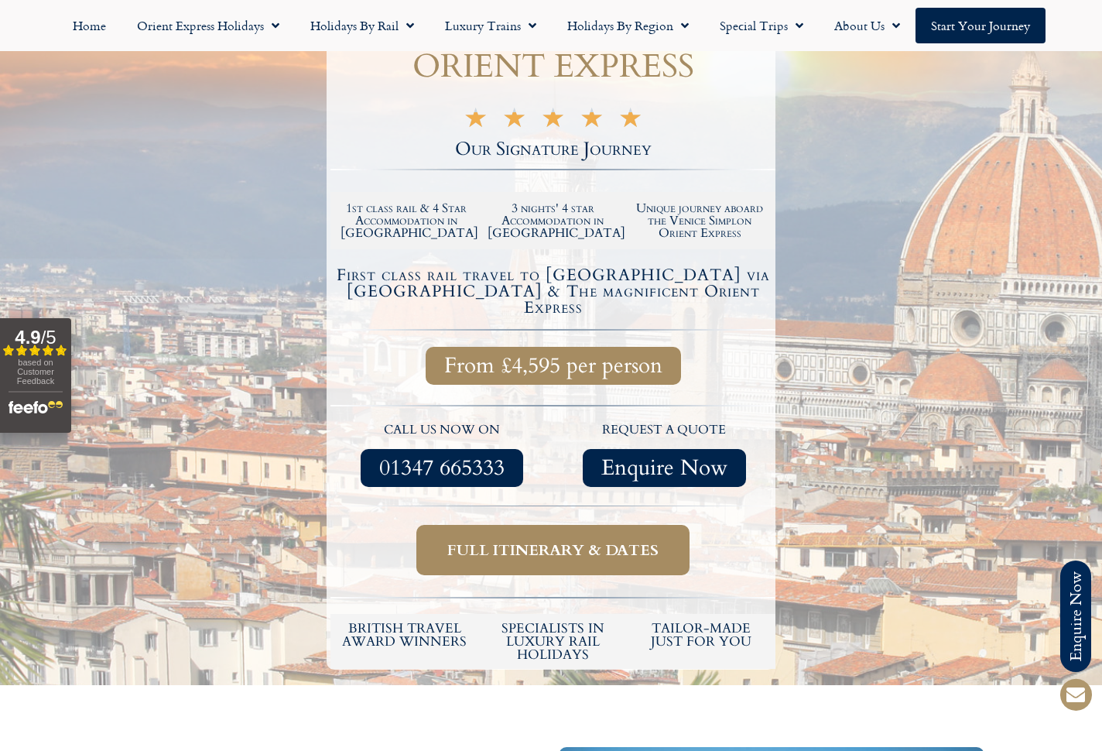
click at [627, 540] on span "Full itinerary & dates" at bounding box center [552, 549] width 211 height 19
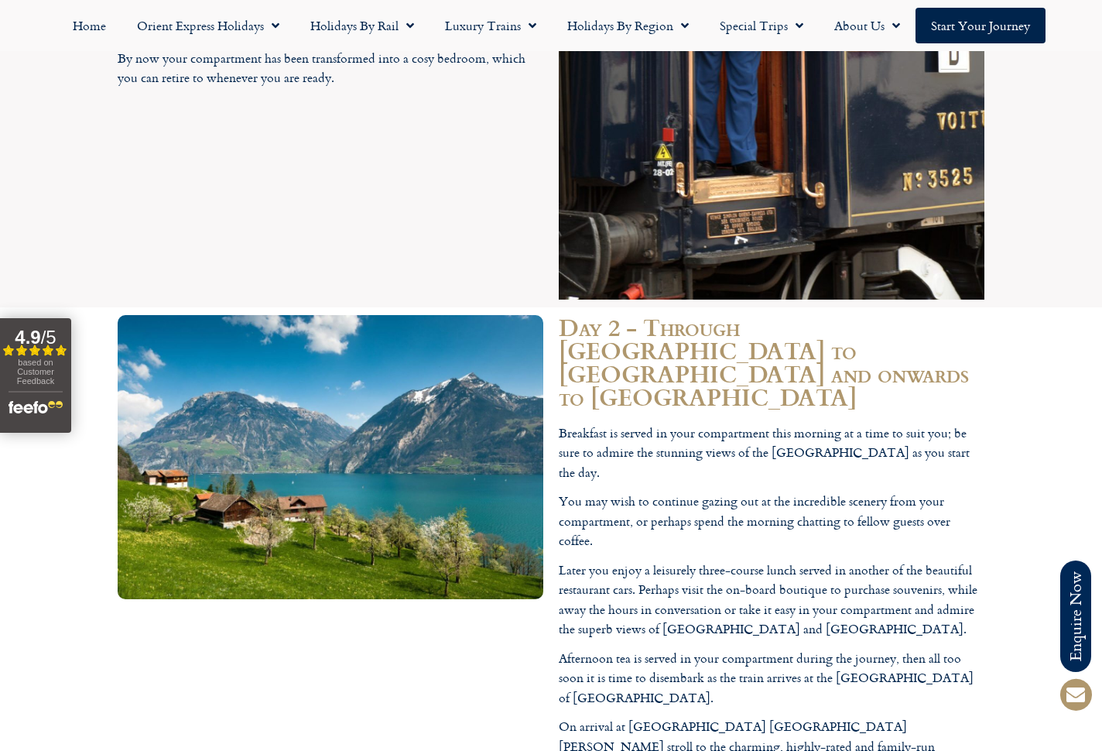
scroll to position [2526, 0]
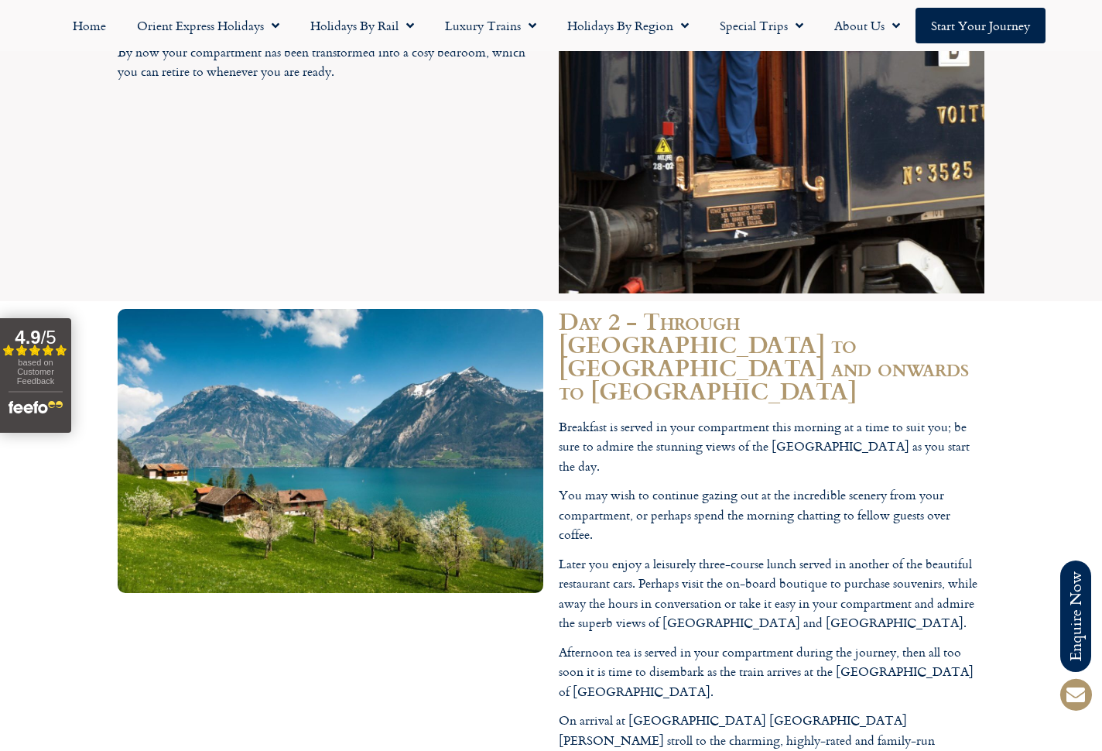
click at [1019, 301] on section "Day 2 - Through [GEOGRAPHIC_DATA] to [GEOGRAPHIC_DATA] and onwards to [GEOGRAPH…" at bounding box center [551, 578] width 1102 height 554
